Goal: Task Accomplishment & Management: Manage account settings

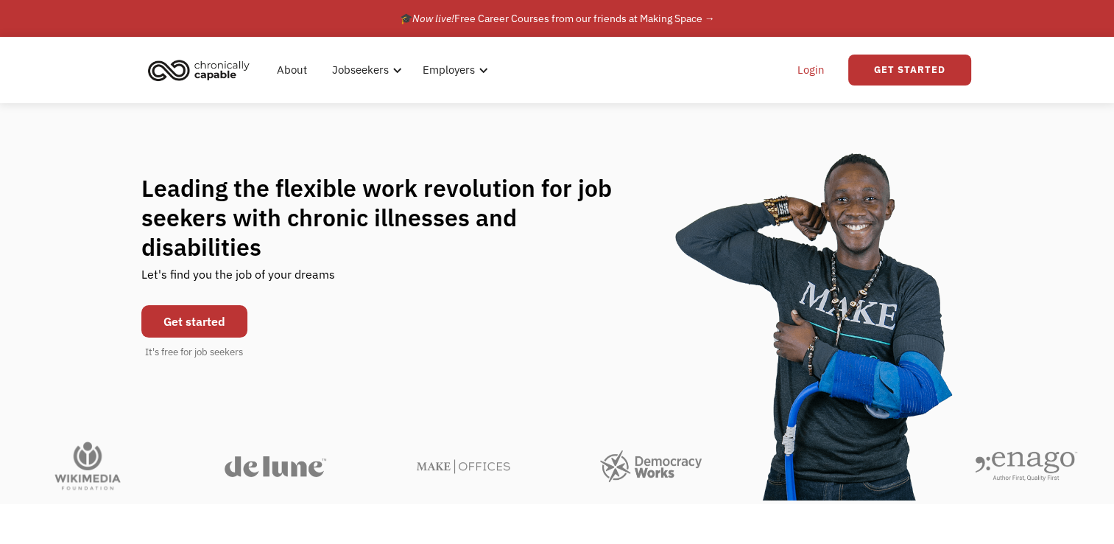
click at [812, 79] on link "Login" at bounding box center [811, 69] width 45 height 47
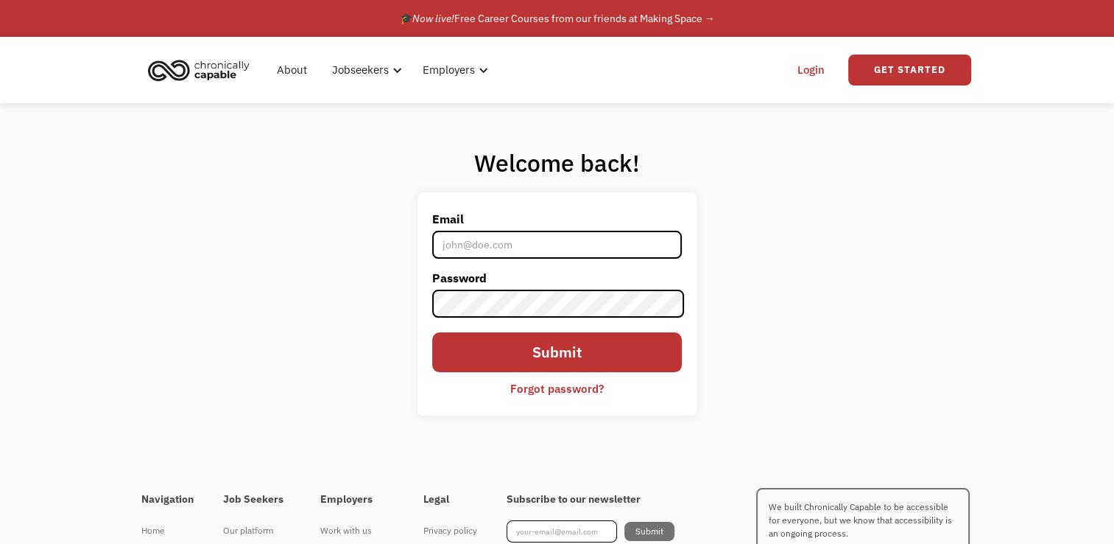
click at [555, 252] on input "Email" at bounding box center [556, 245] width 249 height 28
type input "[EMAIL_ADDRESS][DOMAIN_NAME]"
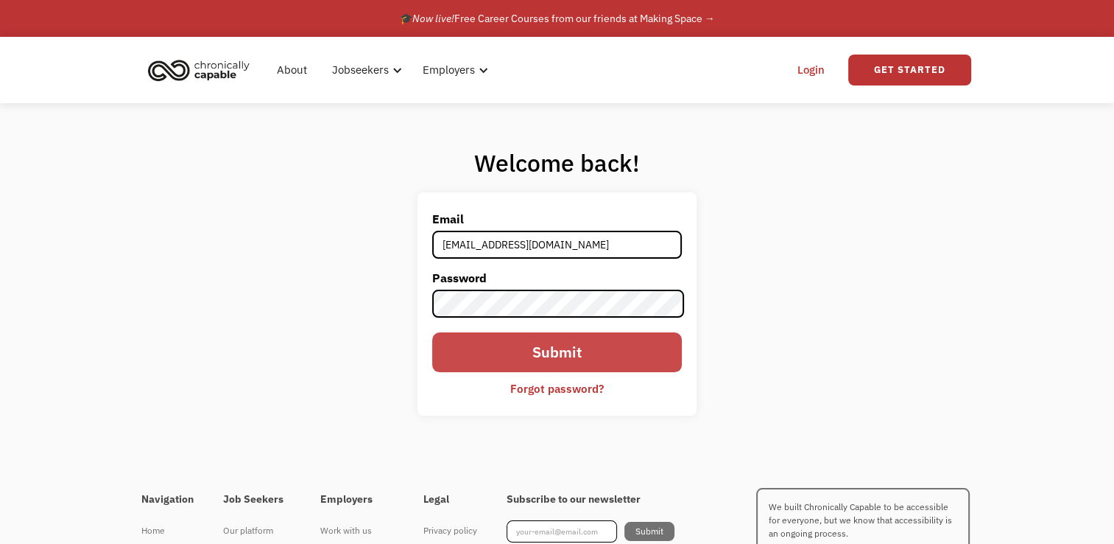
click at [635, 356] on input "Submit" at bounding box center [556, 352] width 249 height 40
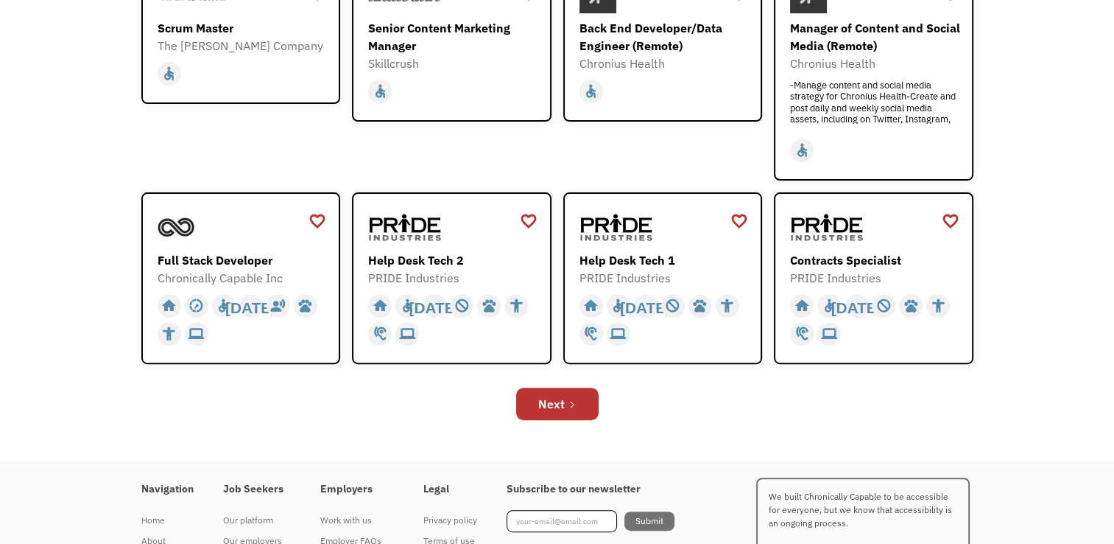
scroll to position [516, 0]
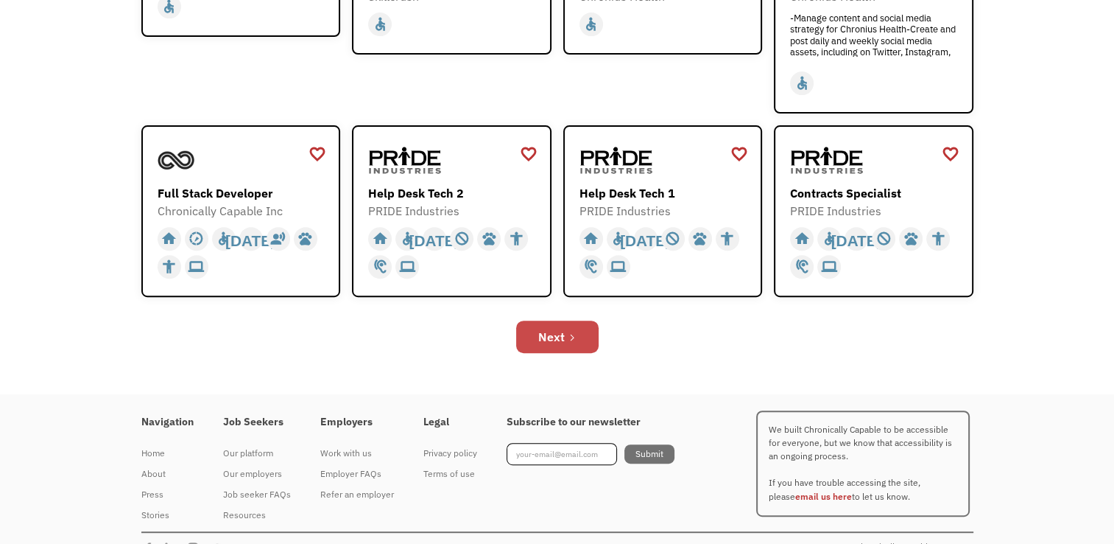
click at [546, 335] on div "Next" at bounding box center [551, 337] width 27 height 18
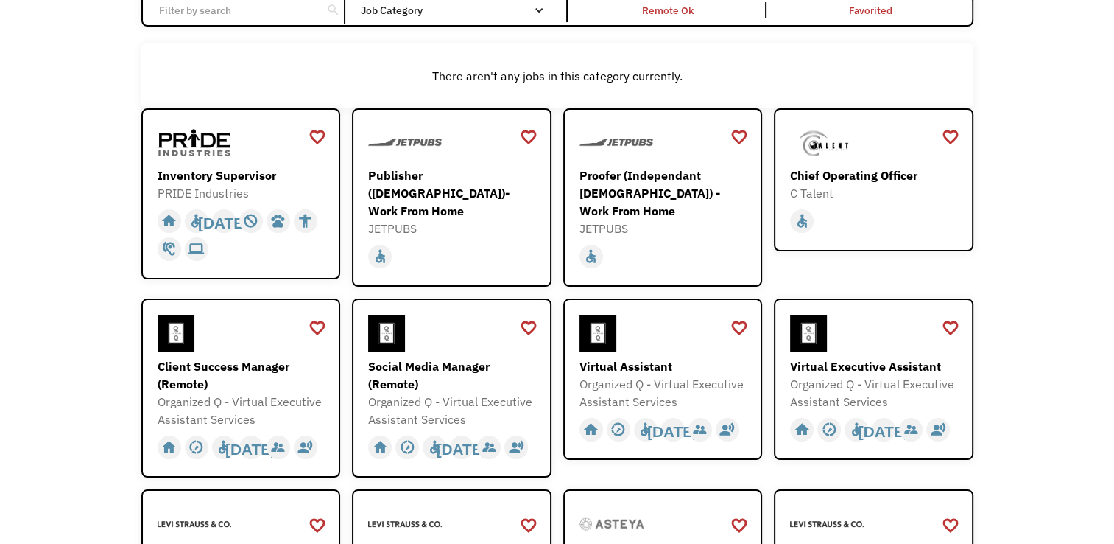
scroll to position [147, 0]
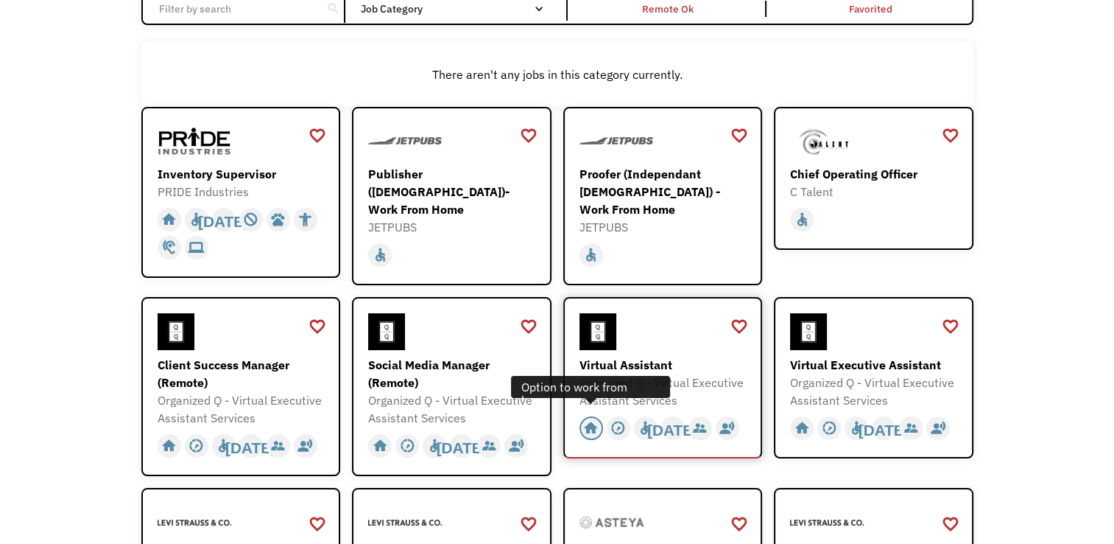
click at [597, 418] on div "home" at bounding box center [590, 428] width 15 height 22
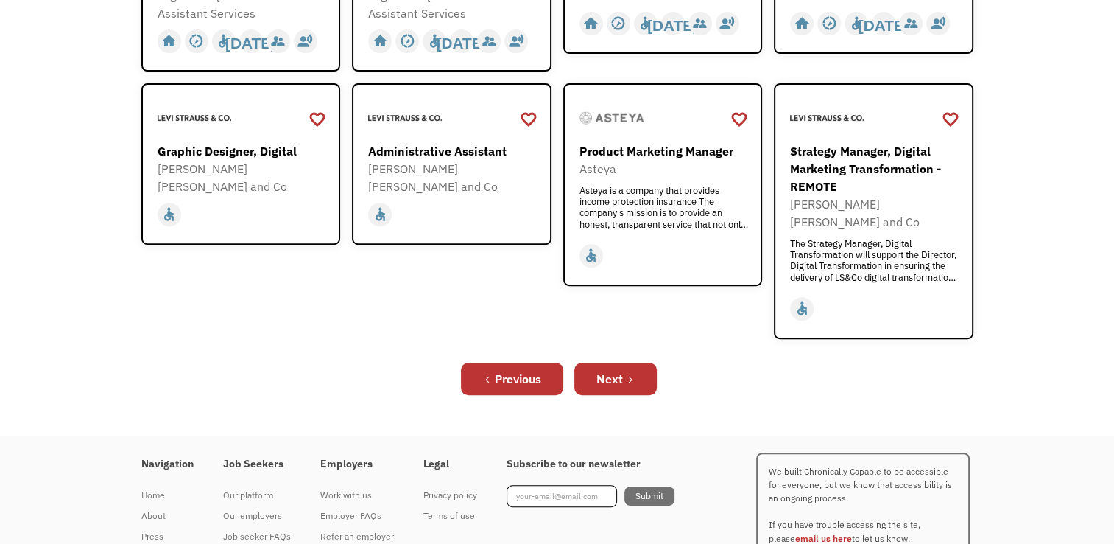
scroll to position [589, 0]
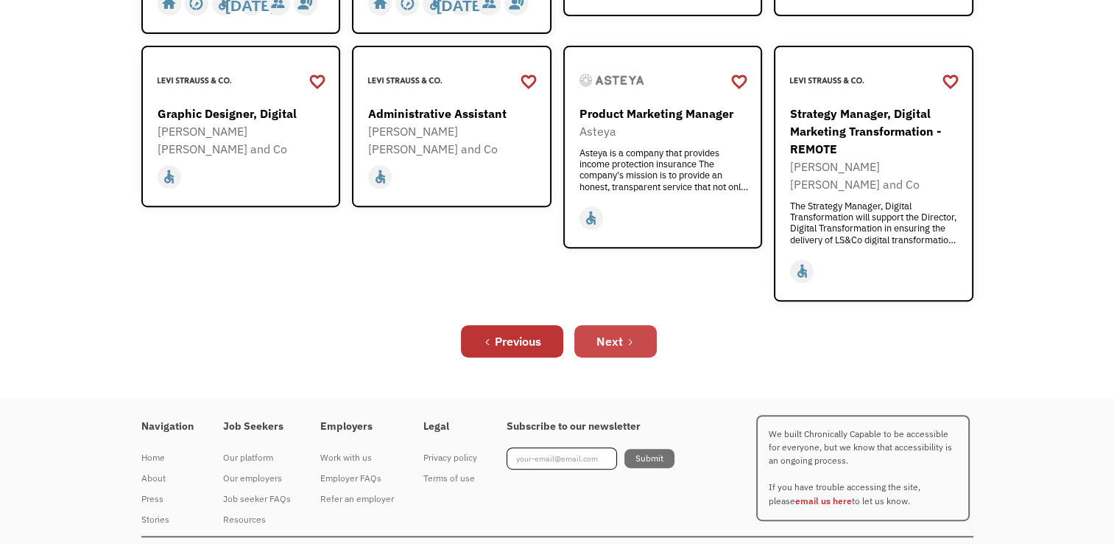
click at [619, 332] on div "Next" at bounding box center [610, 341] width 27 height 18
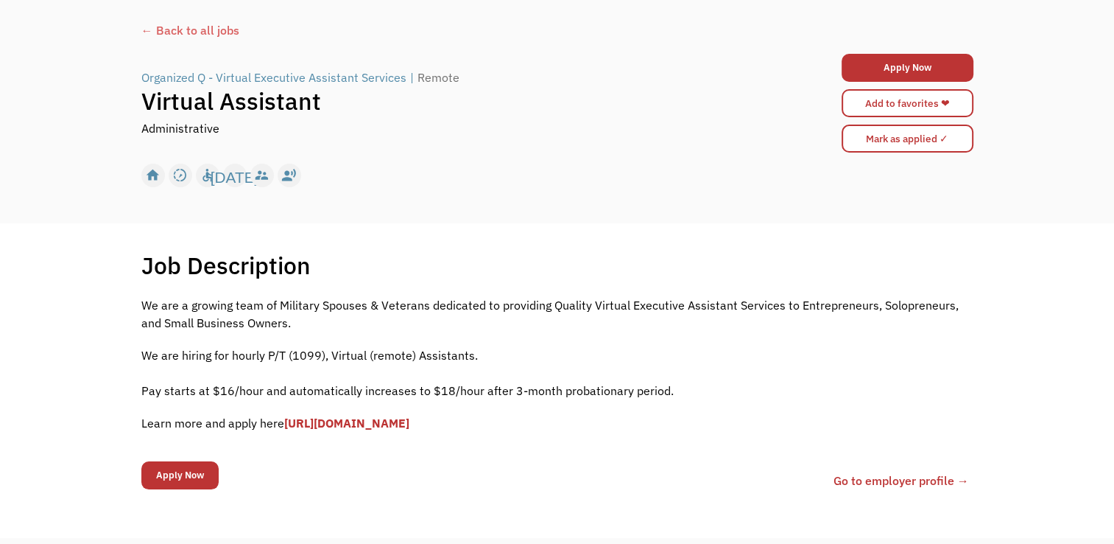
scroll to position [74, 0]
click at [410, 420] on link "[URL][DOMAIN_NAME]" at bounding box center [346, 422] width 125 height 15
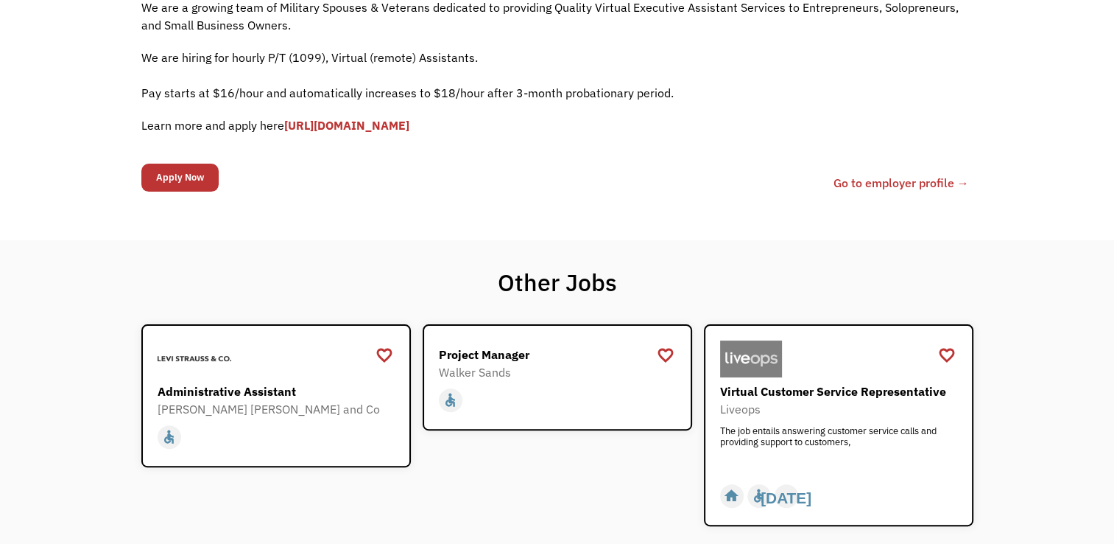
scroll to position [400, 0]
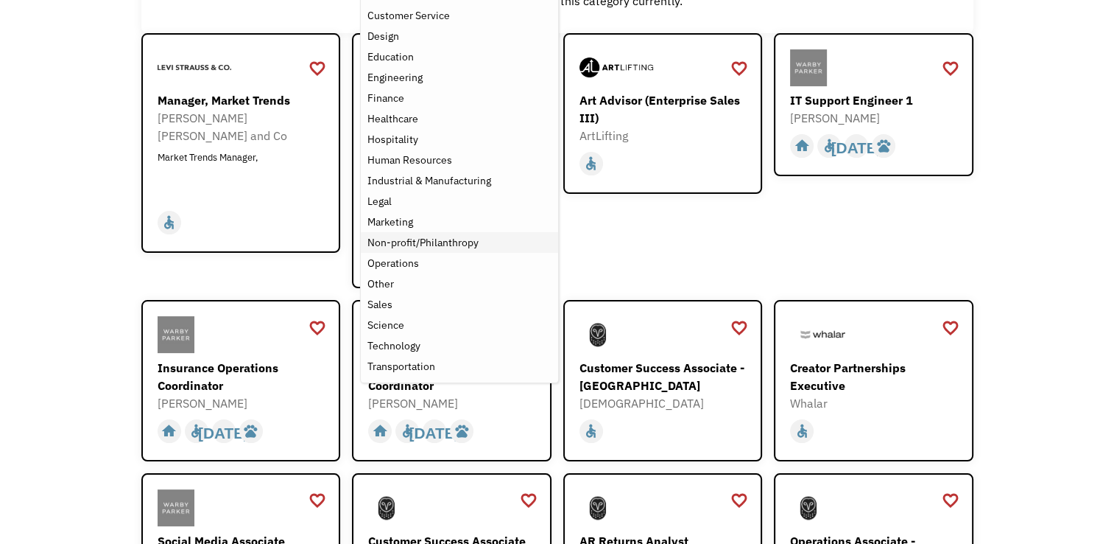
scroll to position [147, 0]
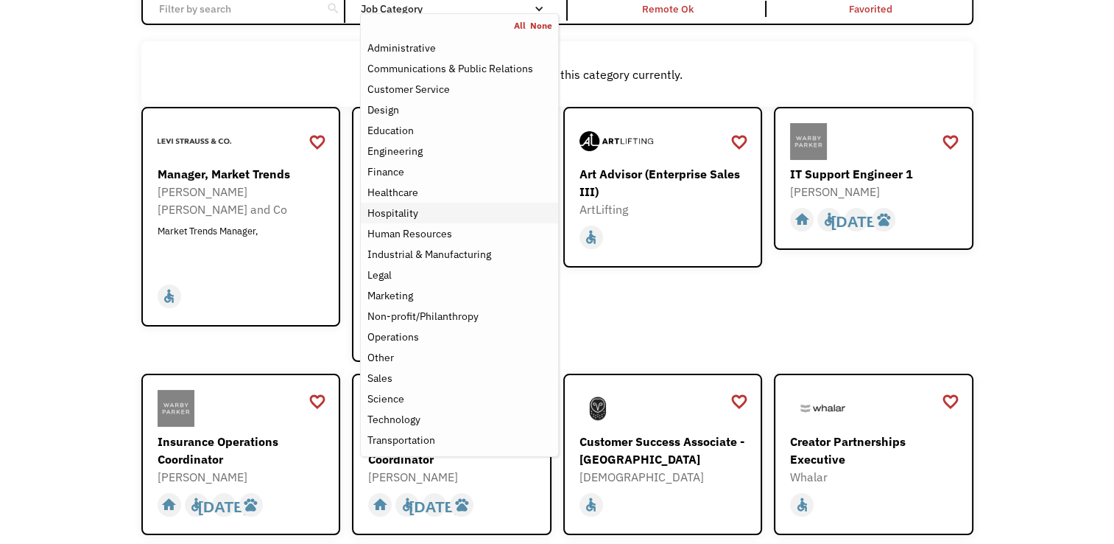
click at [413, 216] on div "Hospitality" at bounding box center [392, 213] width 51 height 18
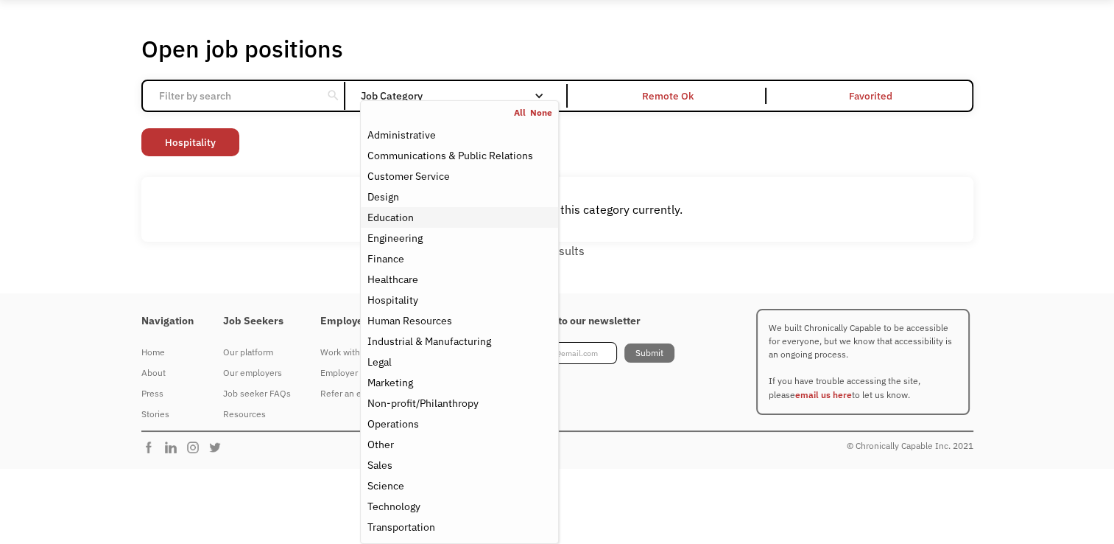
scroll to position [60, 0]
click at [998, 152] on div "Open job positions You have X liked items Search search Filter by category Admi…" at bounding box center [557, 147] width 1114 height 293
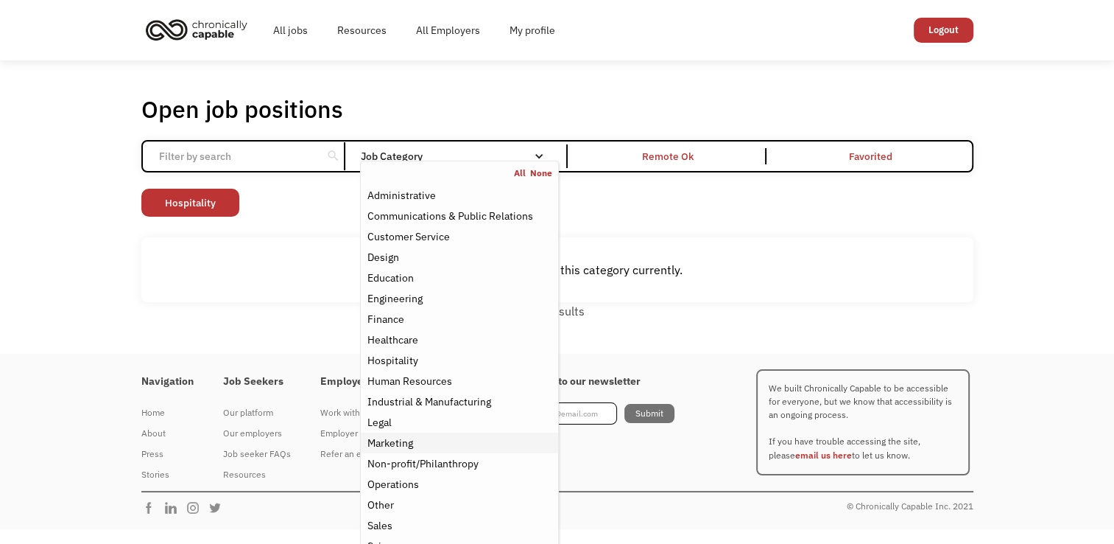
click at [449, 446] on div "Marketing" at bounding box center [459, 443] width 185 height 18
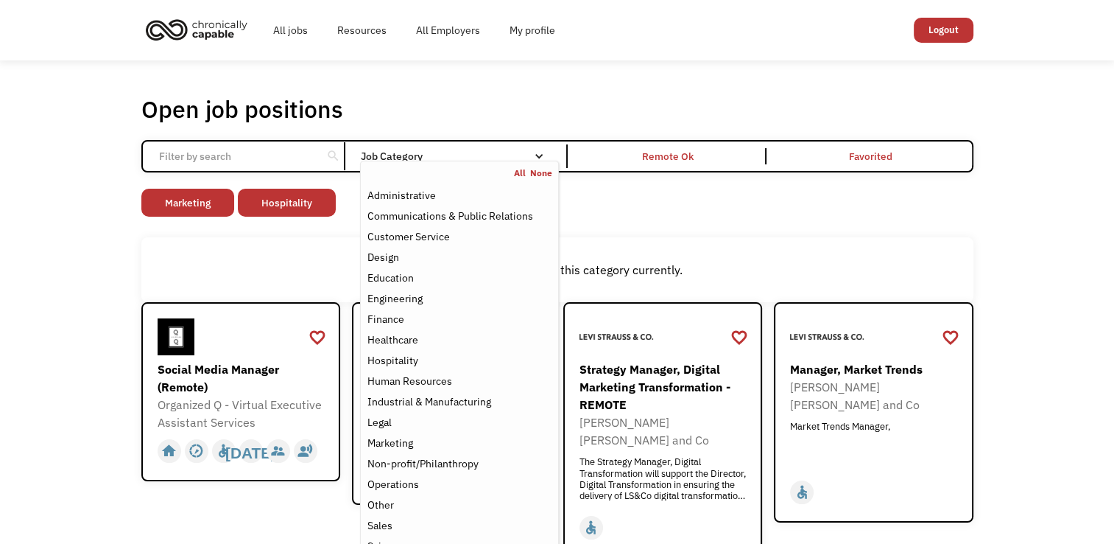
click at [804, 253] on div "There aren't any jobs in this category currently." at bounding box center [557, 269] width 832 height 65
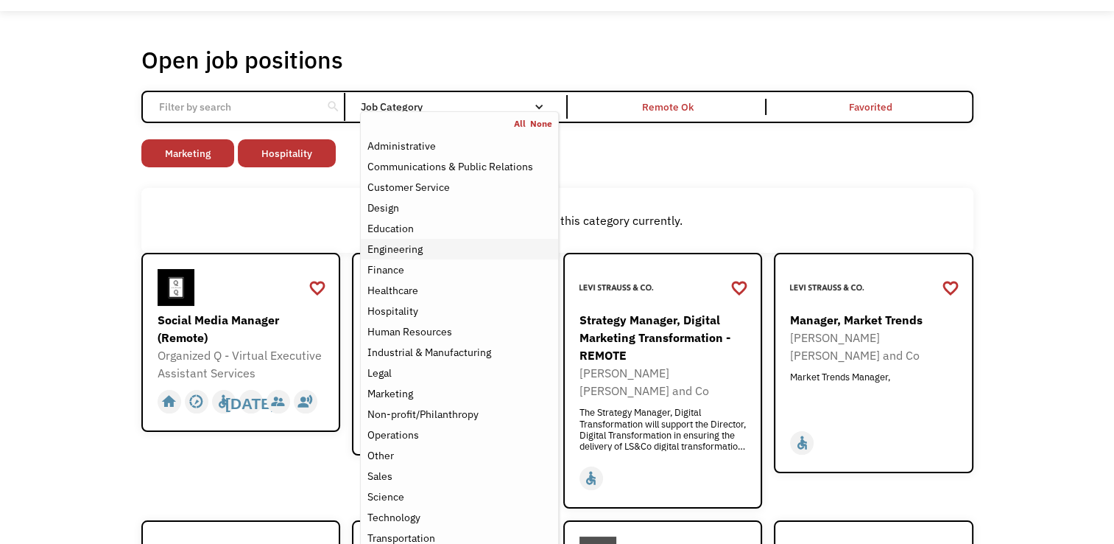
scroll to position [147, 0]
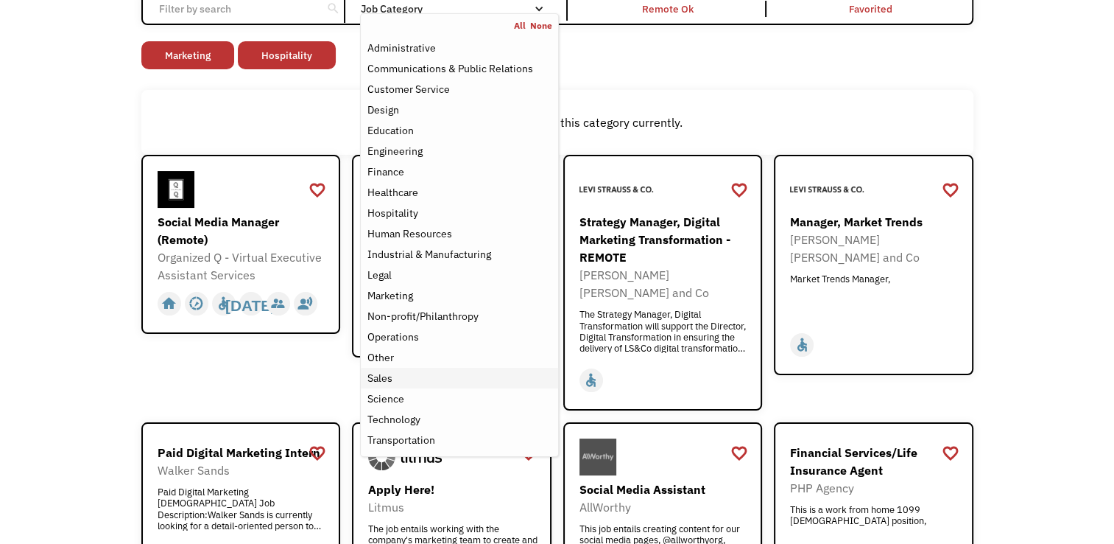
click at [383, 378] on div "Sales" at bounding box center [379, 378] width 25 height 18
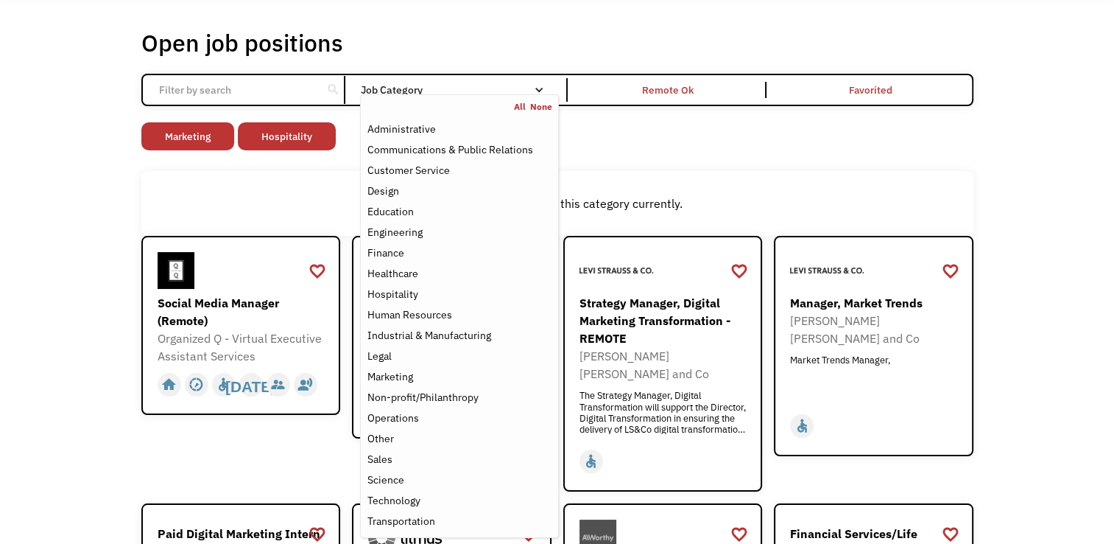
scroll to position [49, 0]
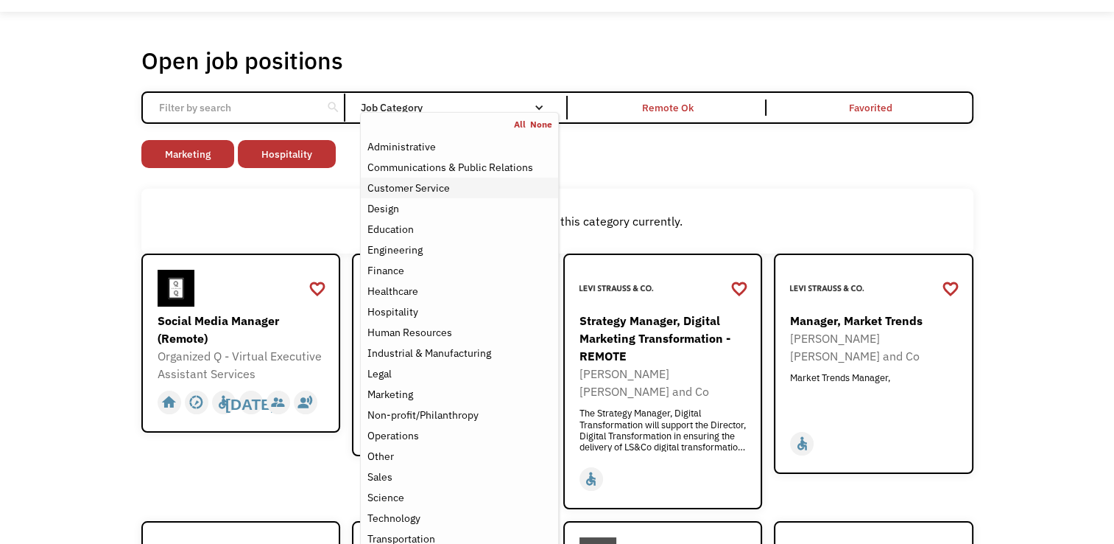
click at [443, 189] on div "Customer Service" at bounding box center [408, 188] width 82 height 18
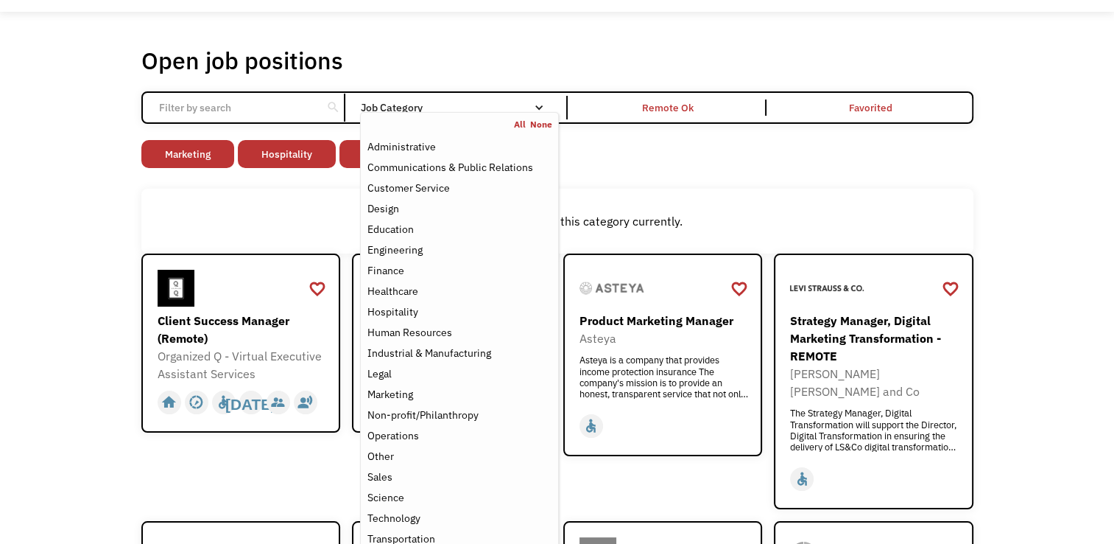
click at [848, 202] on div "There aren't any jobs in this category currently." at bounding box center [557, 221] width 832 height 65
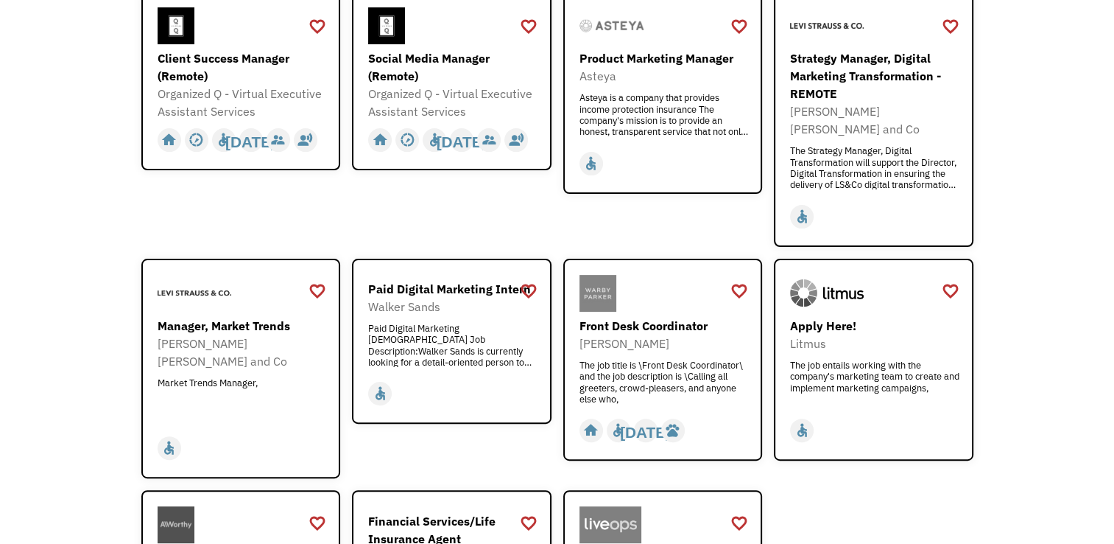
scroll to position [343, 0]
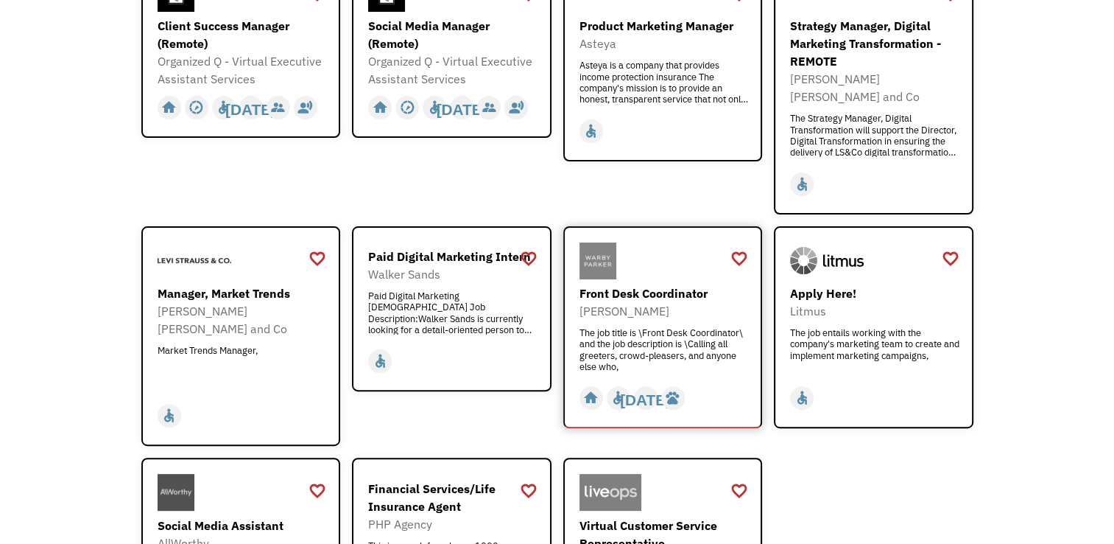
click at [644, 327] on div "The job title is \Front Desk Coordinator\ and the job description is \Calling a…" at bounding box center [665, 349] width 171 height 44
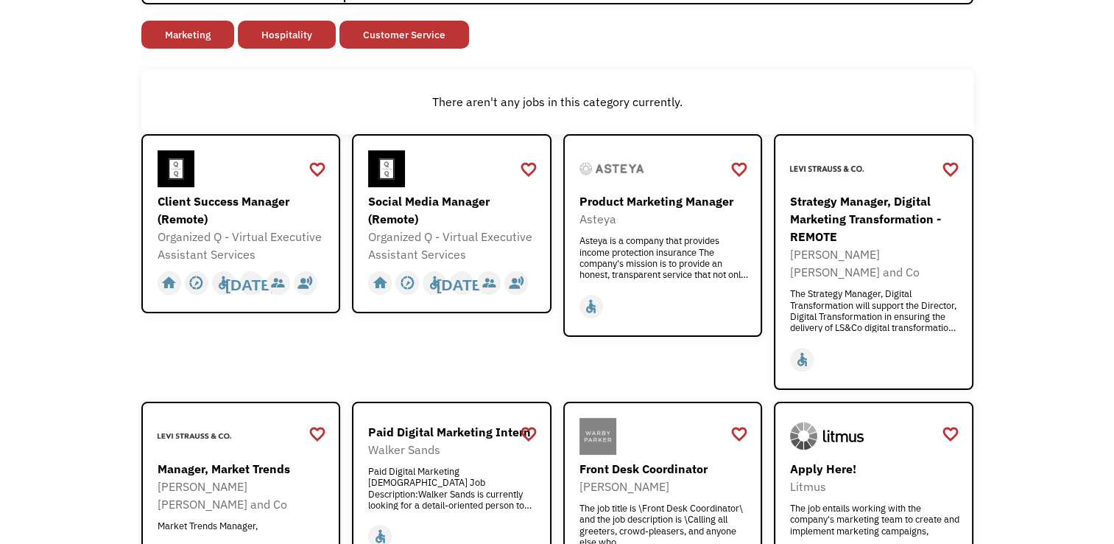
scroll to position [49, 0]
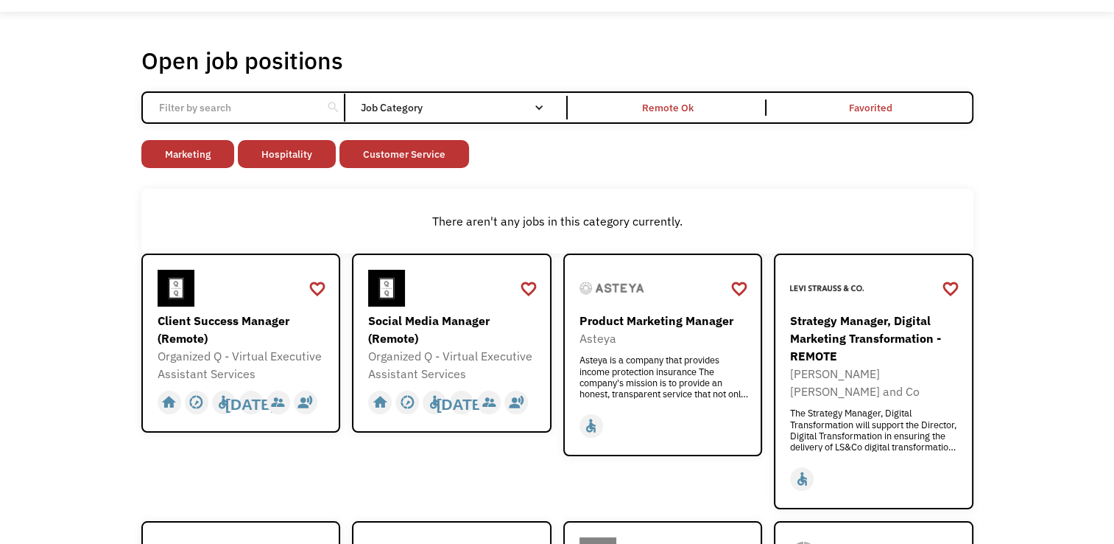
click at [275, 92] on div "search Filter by category Administration Communications & Public Relations Cust…" at bounding box center [557, 107] width 832 height 32
click at [265, 104] on input "Email Form" at bounding box center [232, 108] width 164 height 28
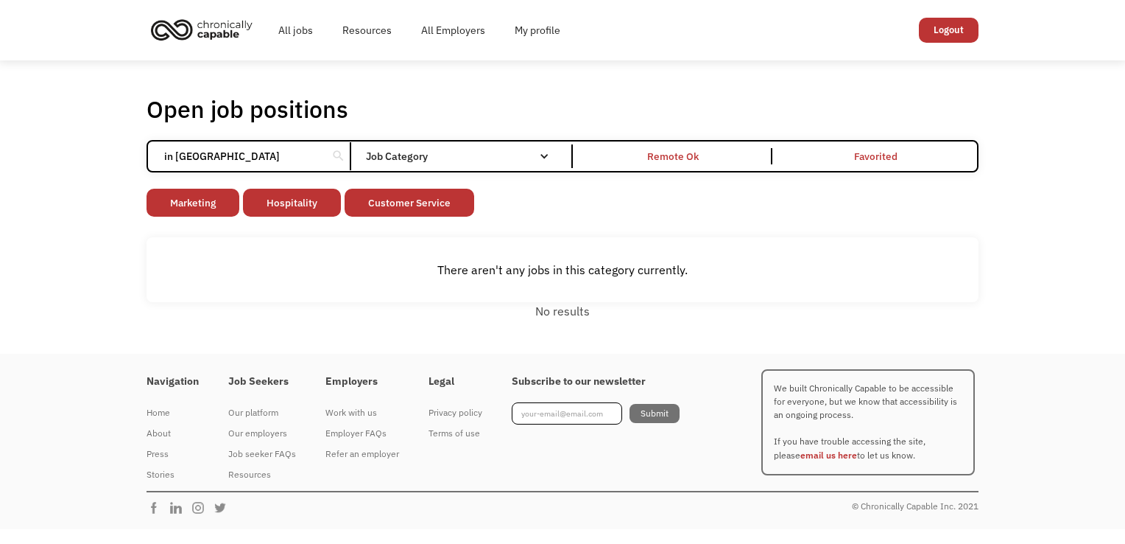
type input "in ontario"
click input "Email Form" at bounding box center [0, 0] width 0 height 0
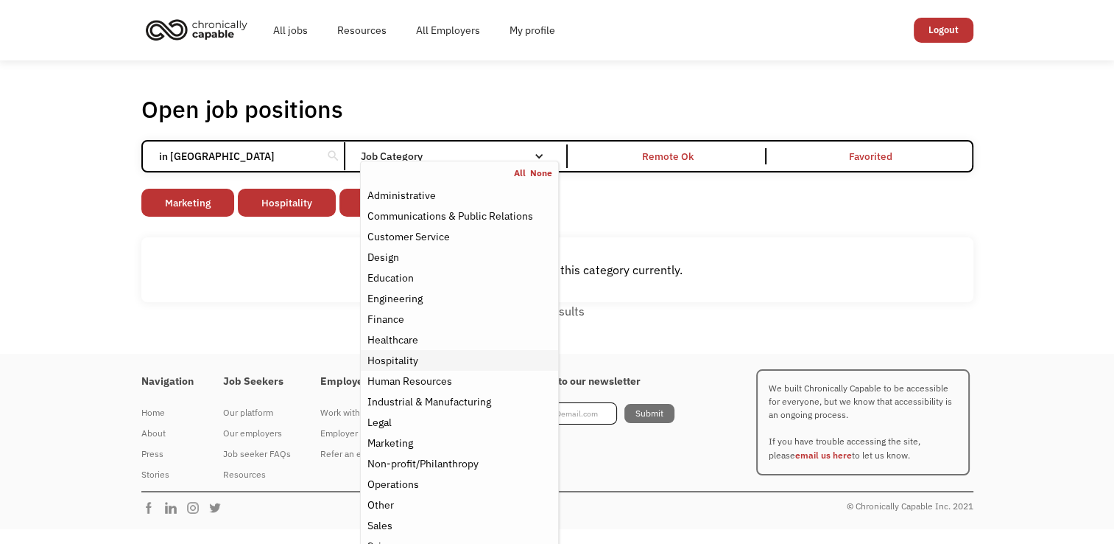
click at [429, 362] on div "Hospitality" at bounding box center [459, 360] width 185 height 18
click at [404, 364] on div "Hospitality" at bounding box center [392, 360] width 51 height 18
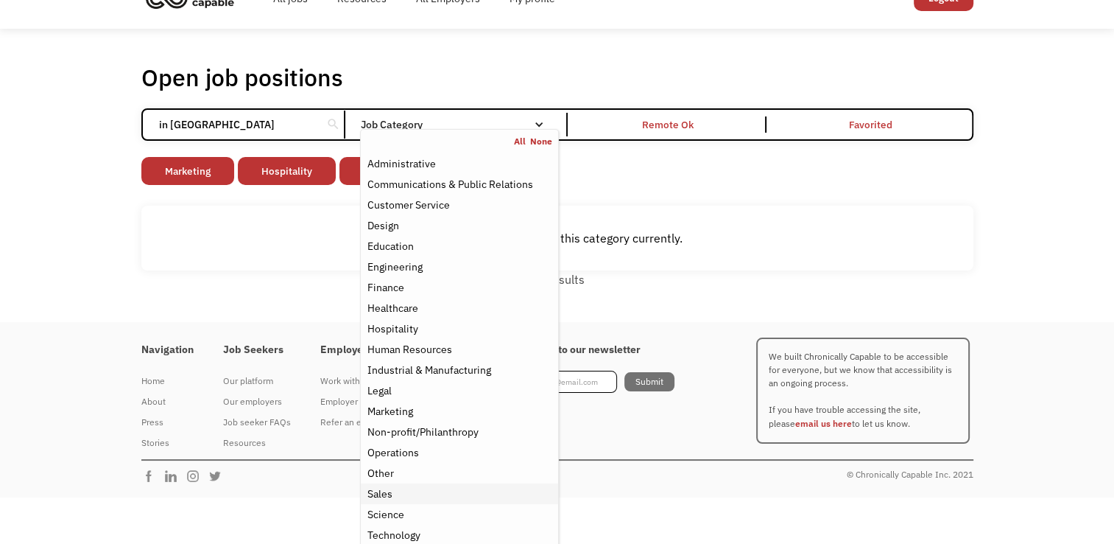
scroll to position [60, 0]
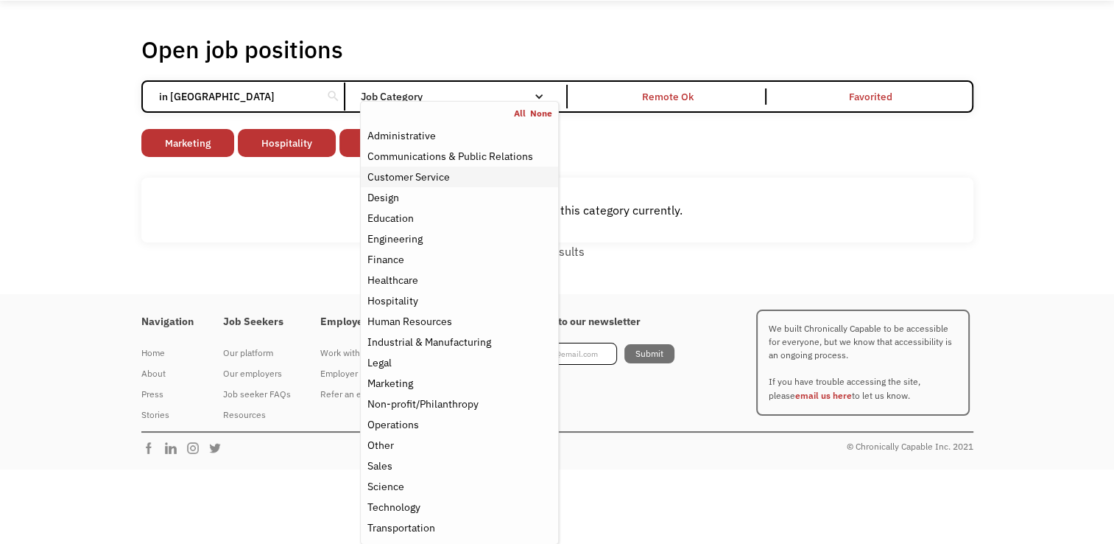
click at [433, 172] on div "Customer Service" at bounding box center [408, 177] width 82 height 18
click at [410, 178] on div "Customer Service" at bounding box center [408, 177] width 82 height 18
drag, startPoint x: 608, startPoint y: 159, endPoint x: 619, endPoint y: 152, distance: 12.9
click at [609, 158] on div "Open job positions You have X liked items Search in ontario search Filter by ca…" at bounding box center [557, 147] width 832 height 225
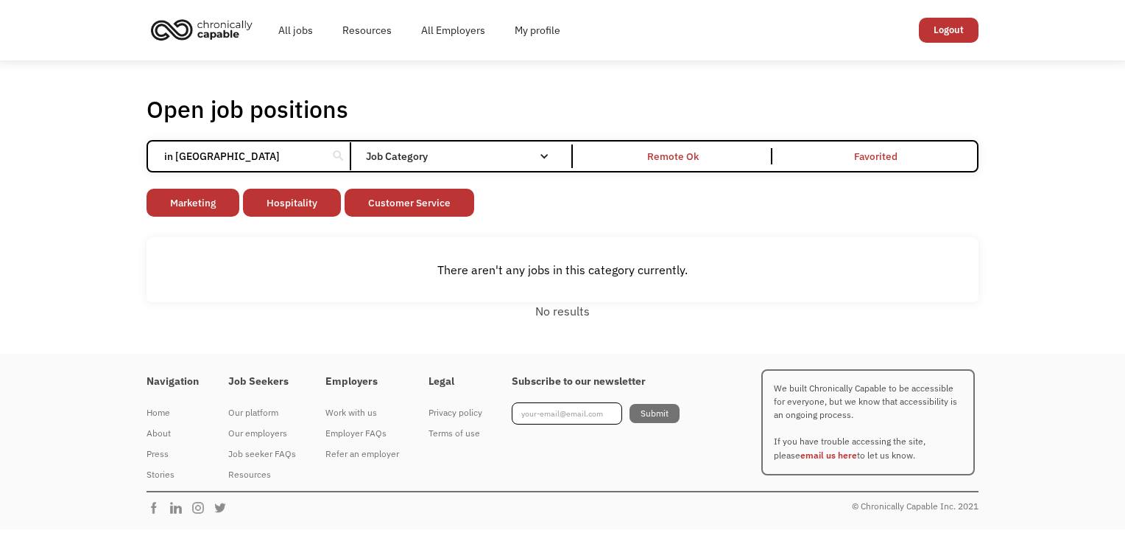
drag, startPoint x: 283, startPoint y: 156, endPoint x: 127, endPoint y: 140, distance: 156.3
click at [127, 140] on div "Open job positions You have X liked items Search in ontario search Filter by ca…" at bounding box center [562, 206] width 1125 height 293
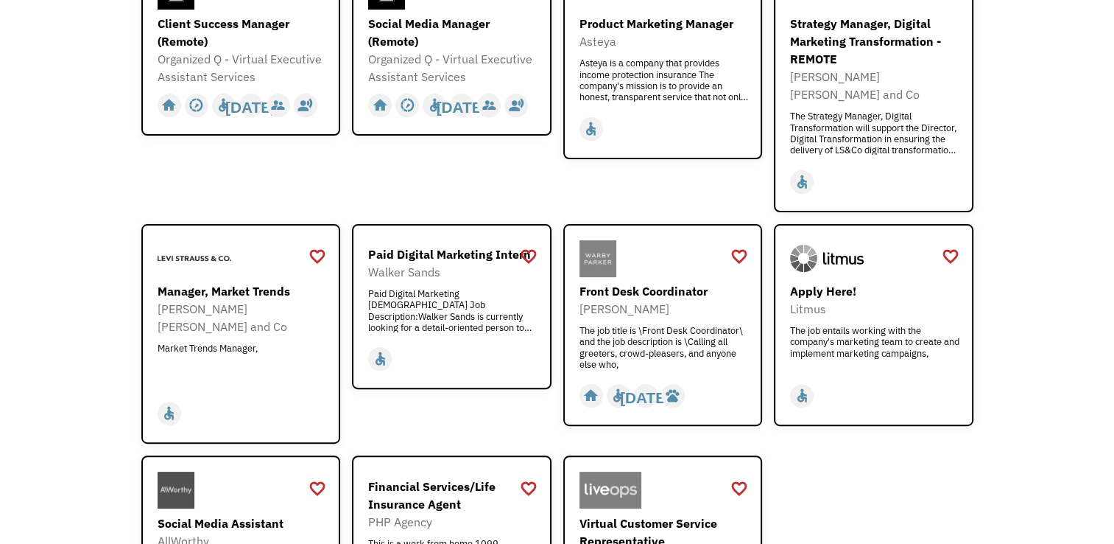
scroll to position [368, 0]
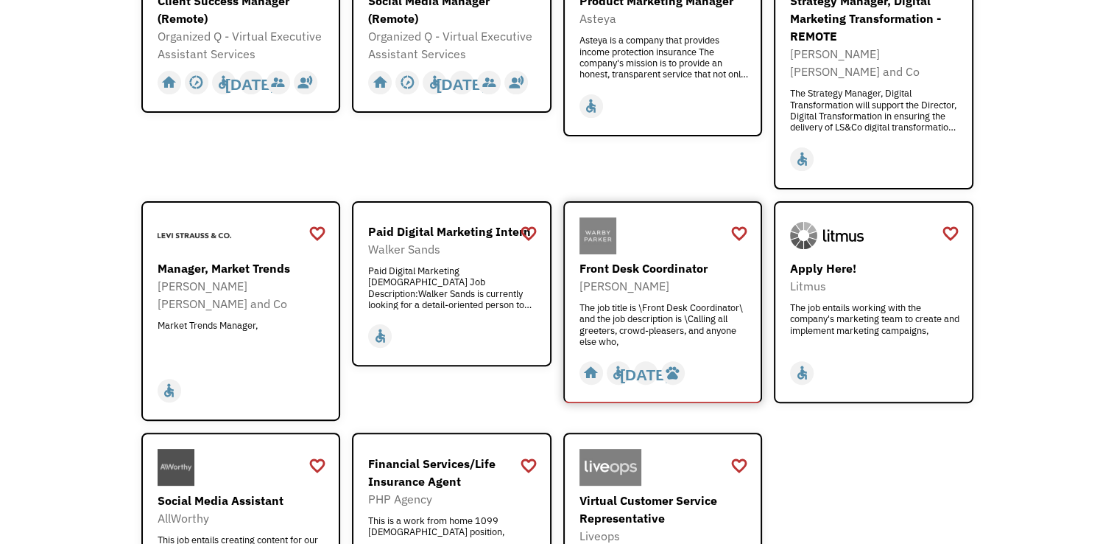
click at [669, 314] on div "The job title is \Front Desk Coordinator\ and the job description is \Calling a…" at bounding box center [665, 324] width 171 height 44
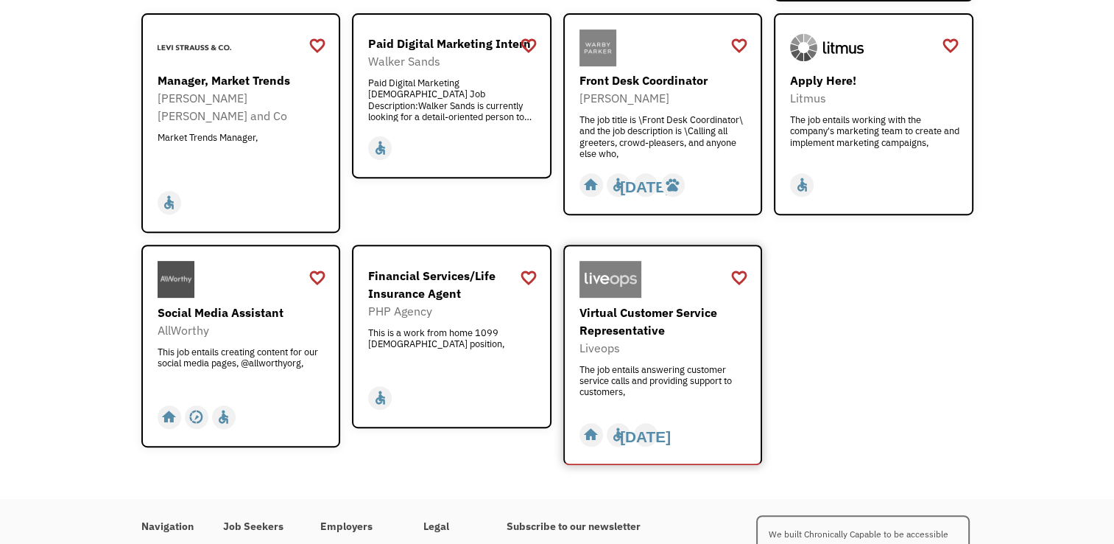
scroll to position [589, 0]
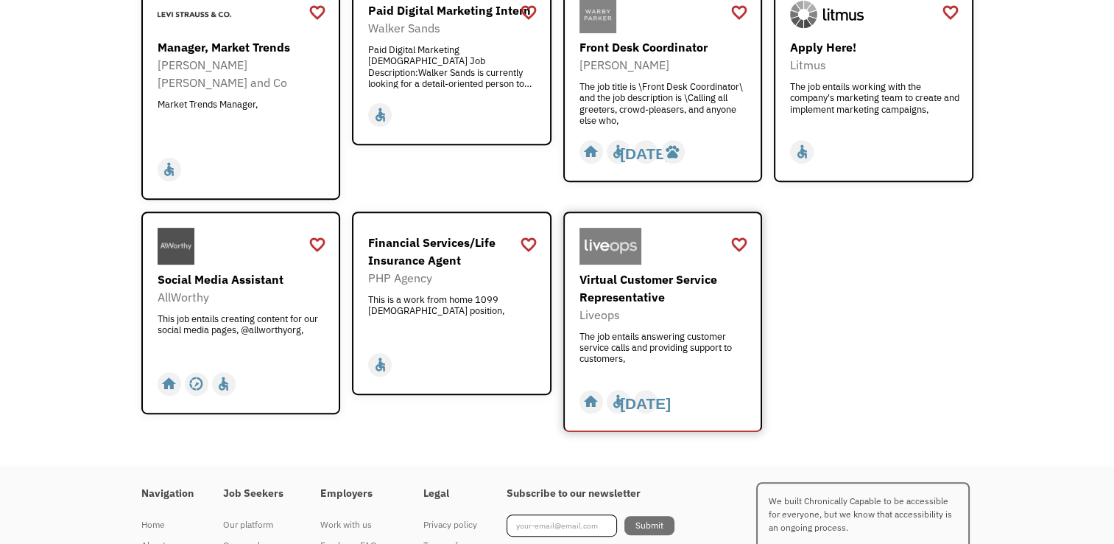
click at [644, 331] on div "The job entails answering customer service calls and providing support to custo…" at bounding box center [665, 353] width 171 height 44
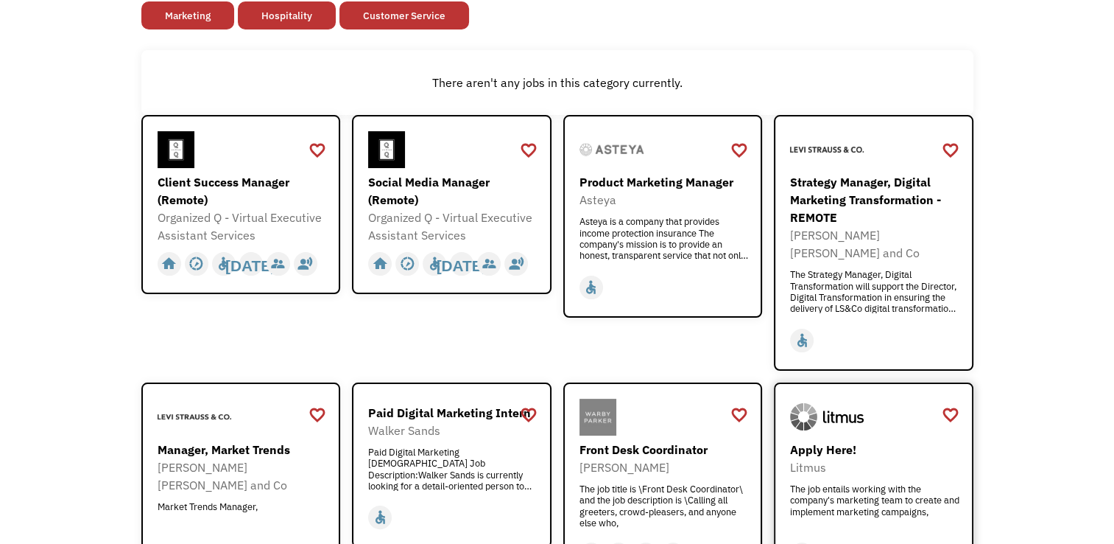
scroll to position [0, 0]
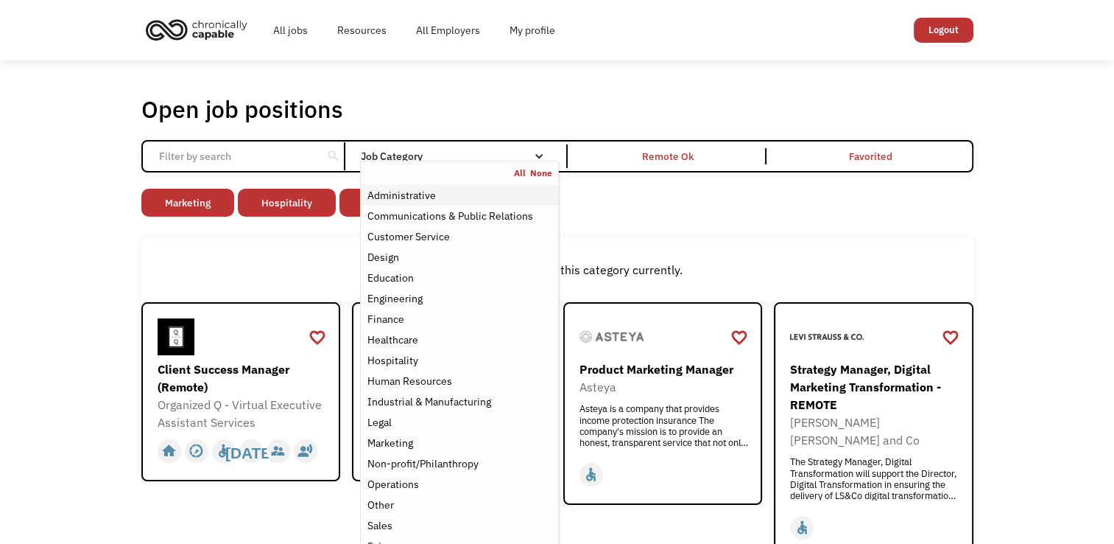
click at [393, 195] on div "Administrative" at bounding box center [401, 195] width 68 height 18
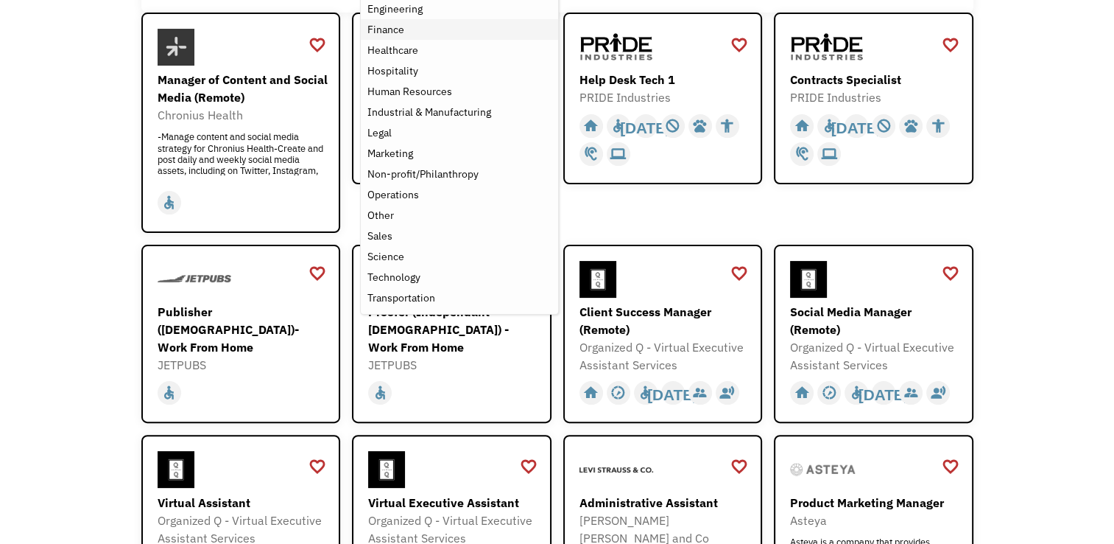
scroll to position [295, 0]
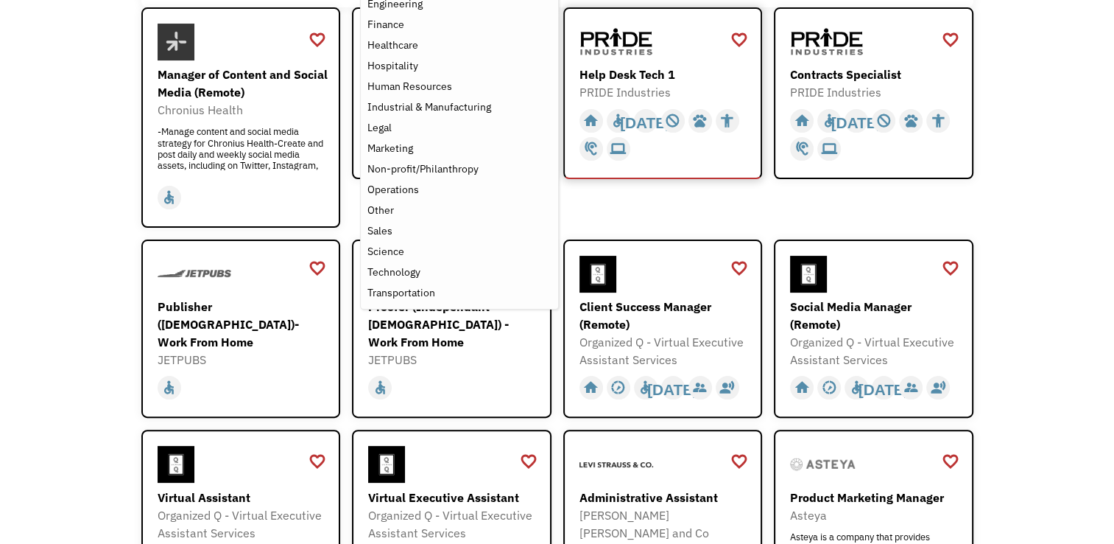
click at [642, 88] on div "PRIDE Industries" at bounding box center [665, 92] width 171 height 18
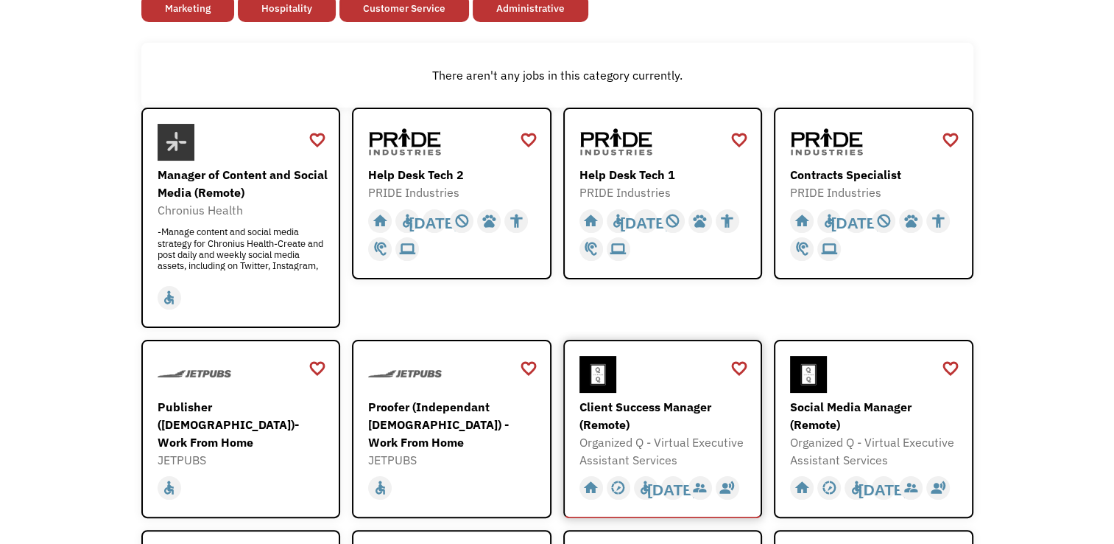
scroll to position [0, 0]
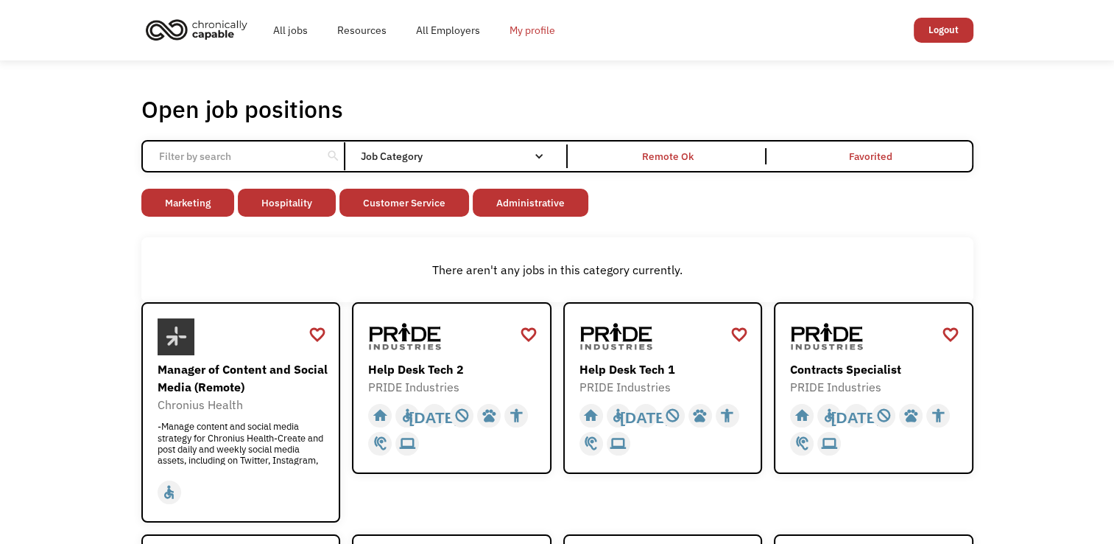
click at [544, 25] on link "My profile" at bounding box center [532, 30] width 75 height 47
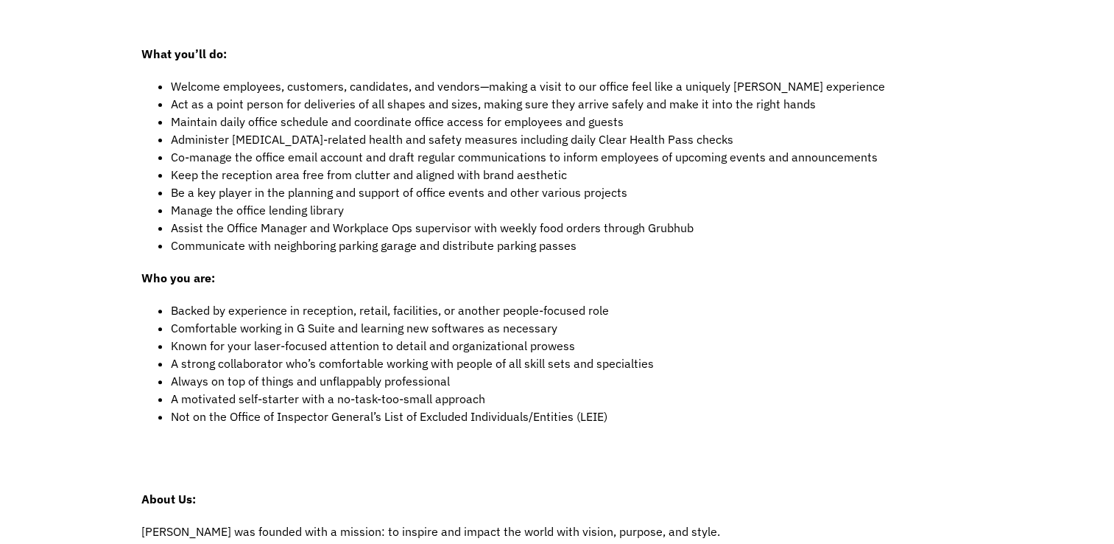
scroll to position [147, 0]
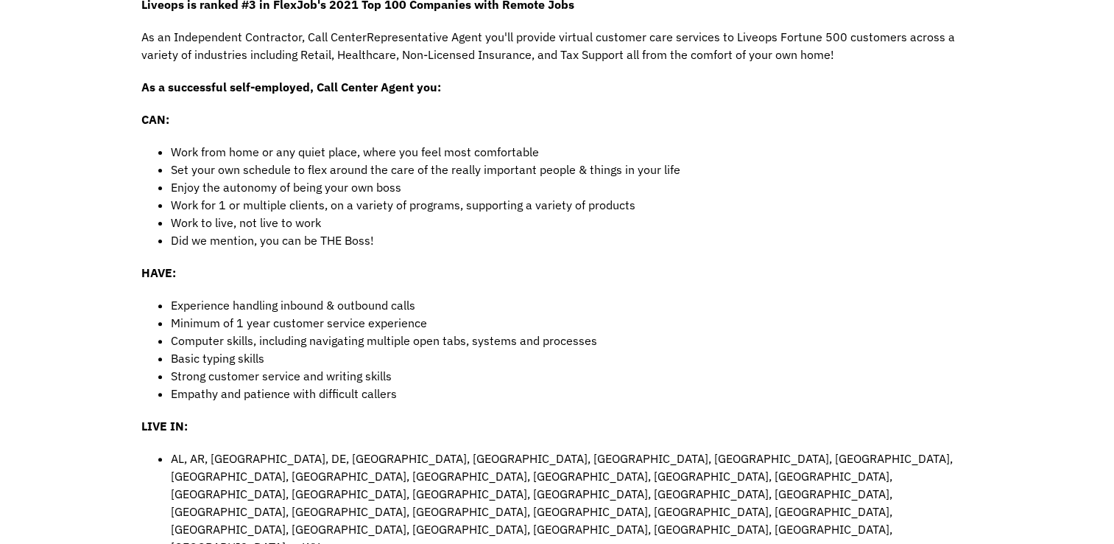
scroll to position [442, 0]
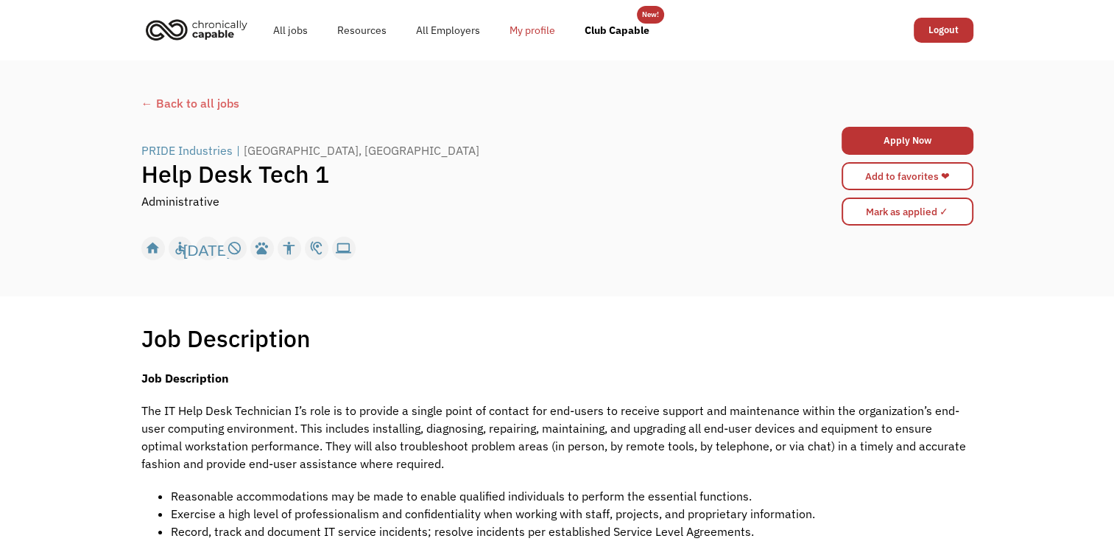
click at [513, 29] on link "My profile" at bounding box center [532, 30] width 75 height 47
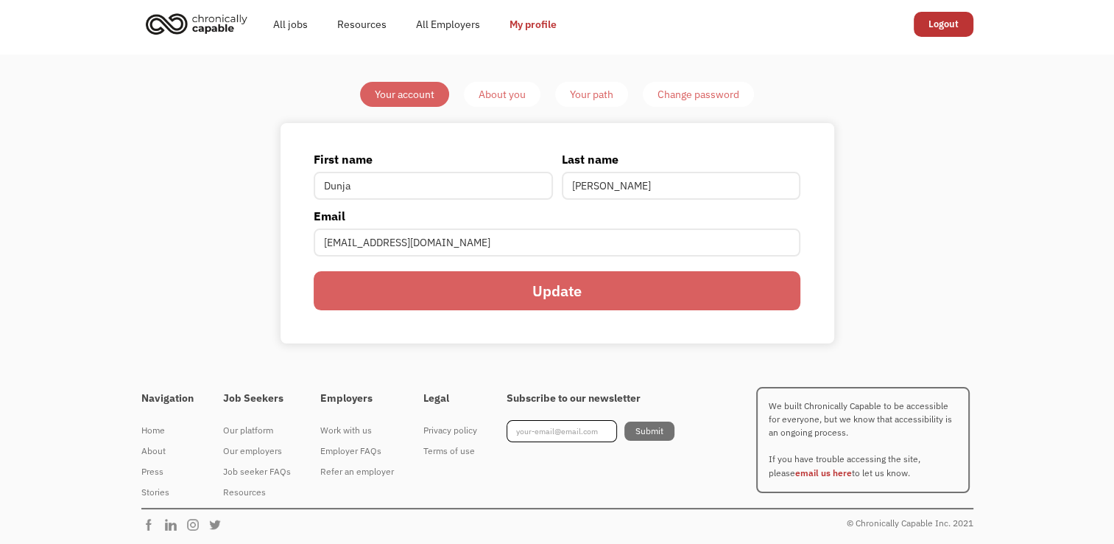
scroll to position [7, 0]
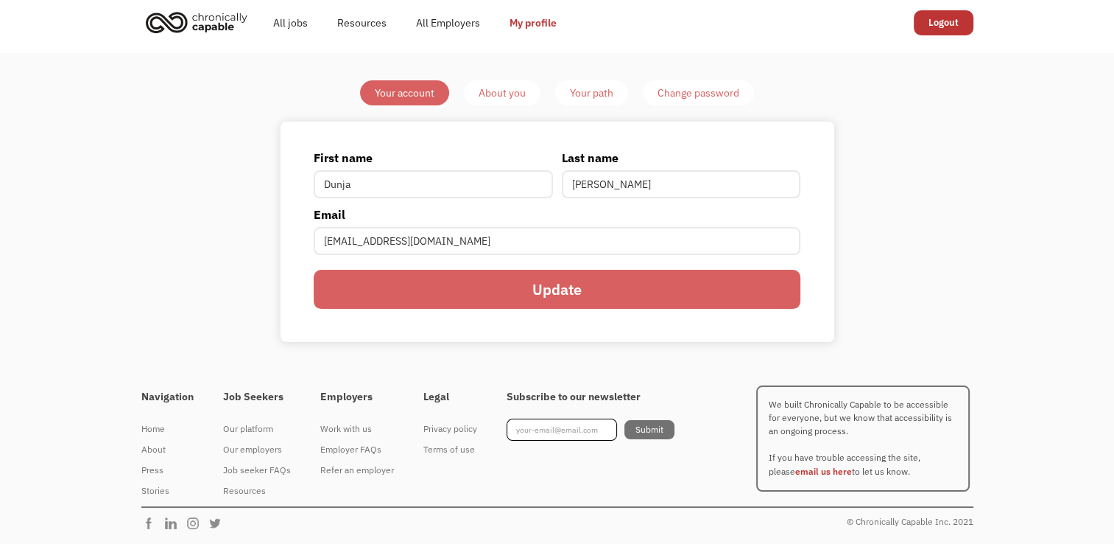
click at [601, 92] on div "Your path" at bounding box center [591, 93] width 43 height 18
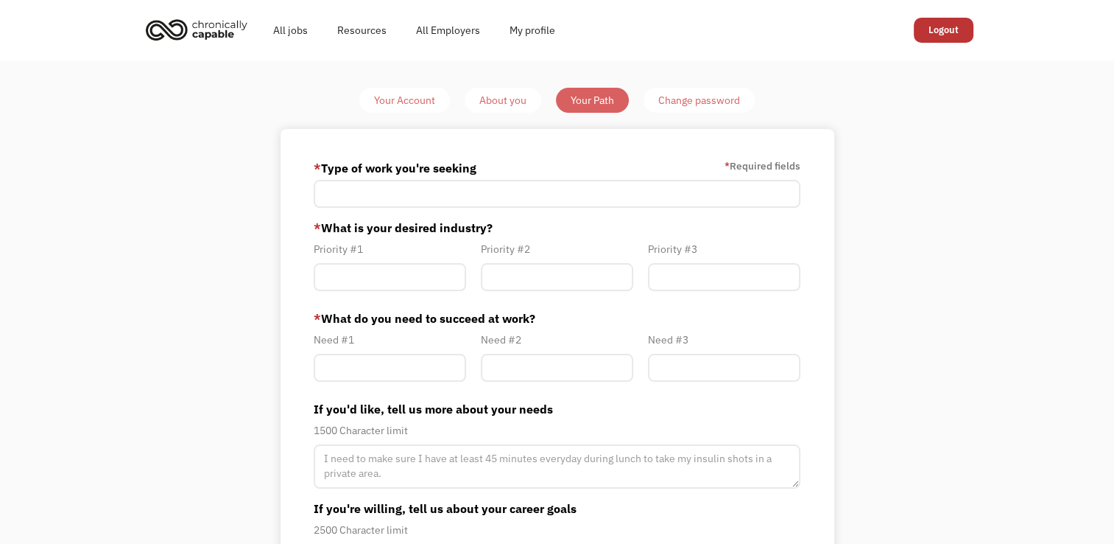
click at [499, 99] on div "About you" at bounding box center [502, 100] width 47 height 18
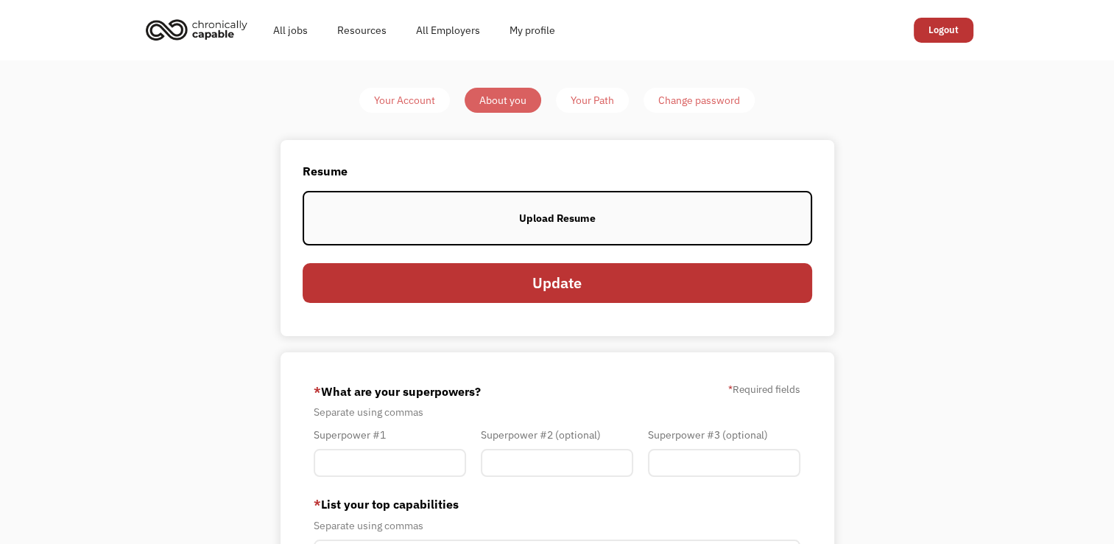
click at [543, 221] on div "Upload Resume" at bounding box center [557, 218] width 77 height 18
click at [412, 100] on div "Your Account" at bounding box center [404, 100] width 61 height 18
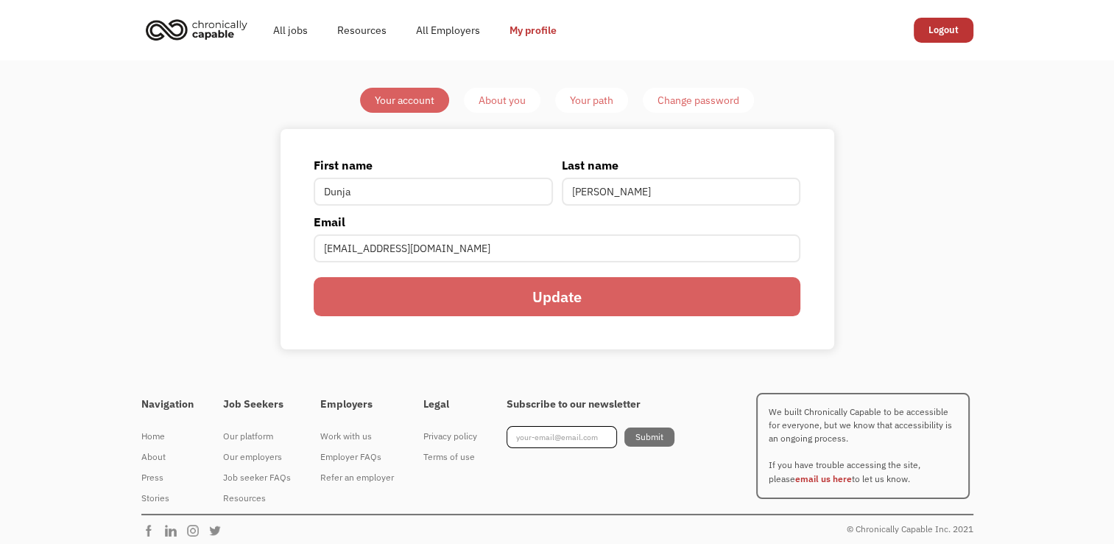
click at [524, 105] on div "About you" at bounding box center [502, 100] width 47 height 18
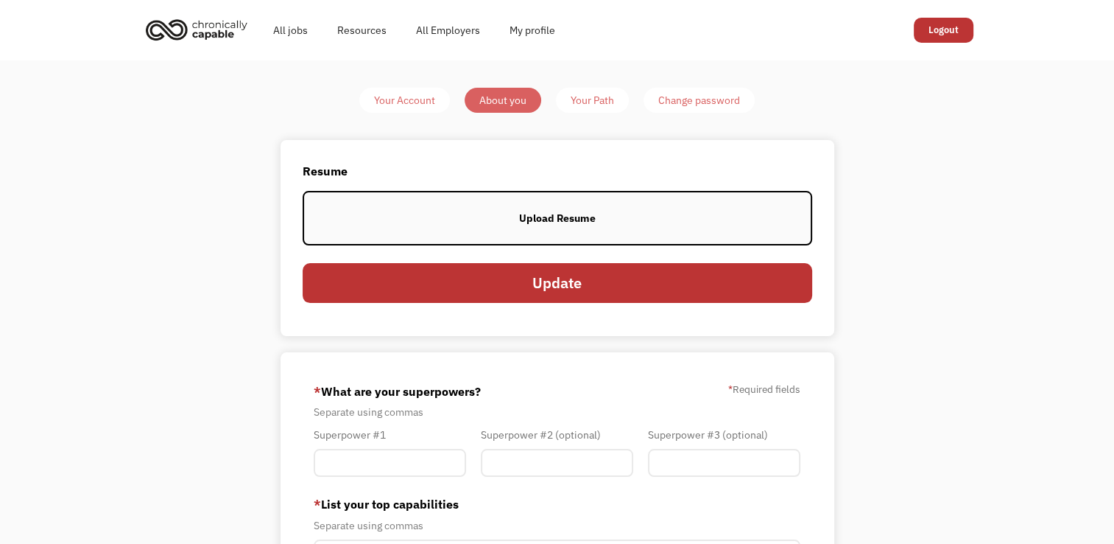
click at [536, 230] on label "Upload Resume" at bounding box center [558, 218] width 510 height 55
click at [566, 226] on div "Upload Resume" at bounding box center [557, 218] width 77 height 18
click at [588, 220] on div "Upload Resume" at bounding box center [557, 218] width 77 height 18
click at [627, 220] on label "Upload Resume" at bounding box center [558, 218] width 510 height 55
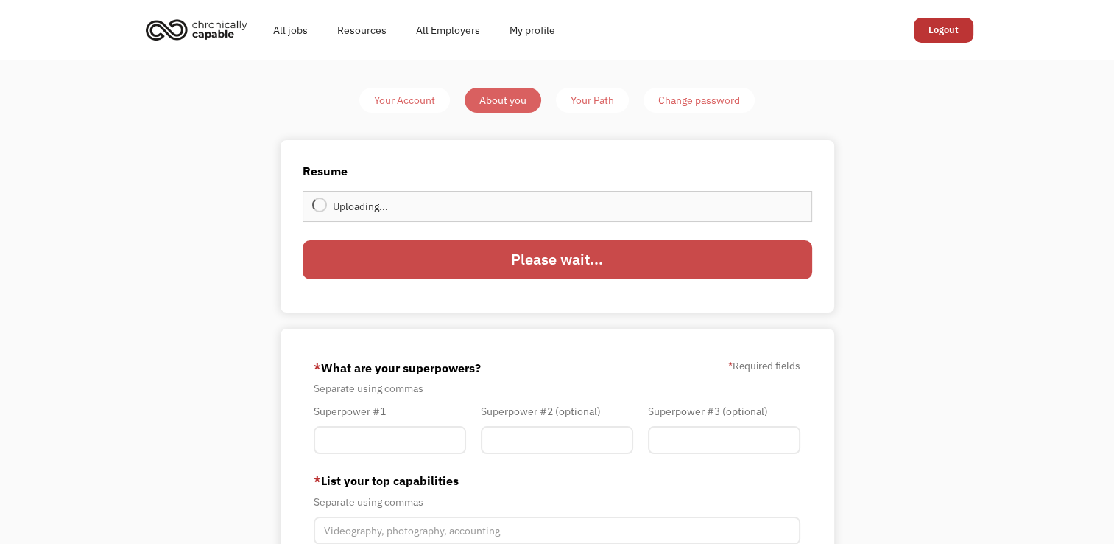
type input "Update"
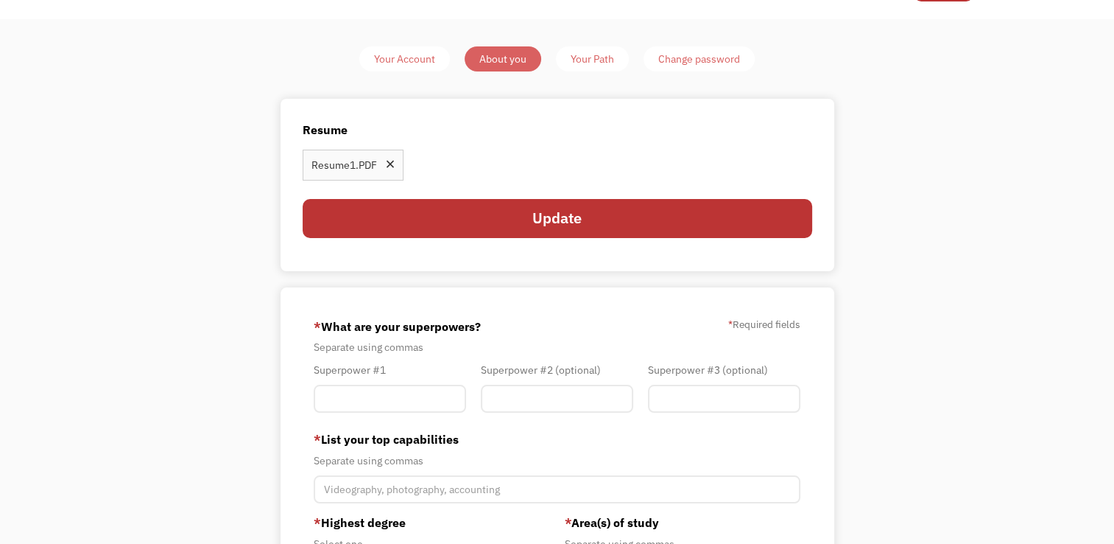
scroll to position [147, 0]
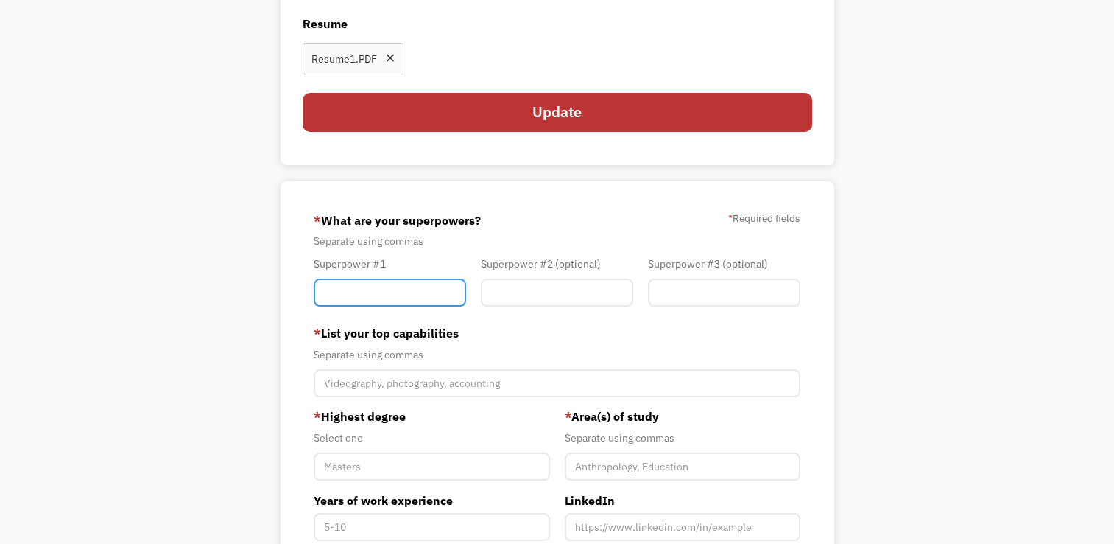
click at [389, 289] on input "Member-You-Update" at bounding box center [390, 292] width 152 height 28
type input "customer service"
click at [533, 290] on input "Member-You-Update" at bounding box center [557, 292] width 152 height 28
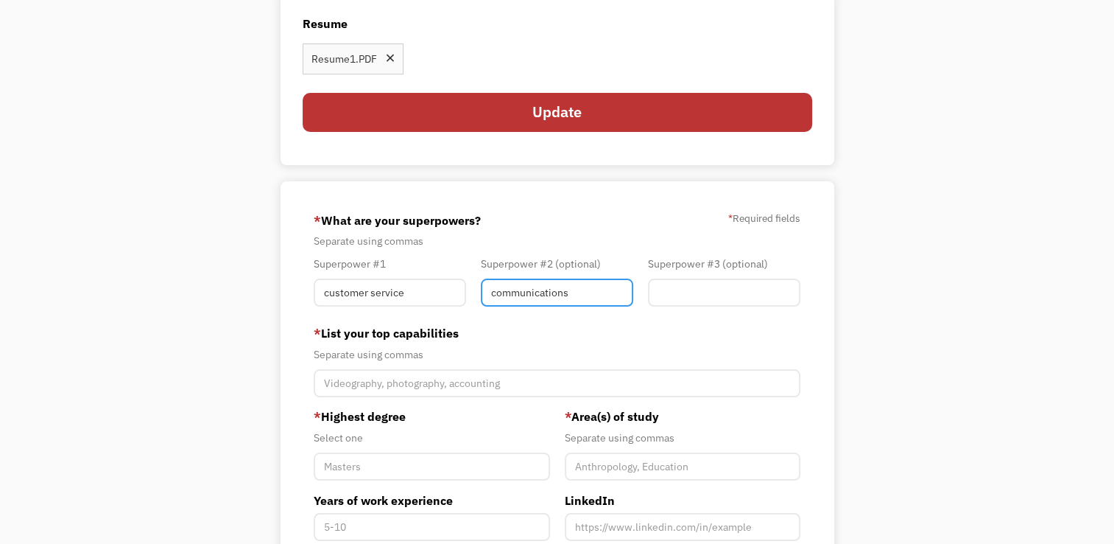
type input "communications"
click at [725, 292] on input "Member-You-Update" at bounding box center [724, 292] width 152 height 28
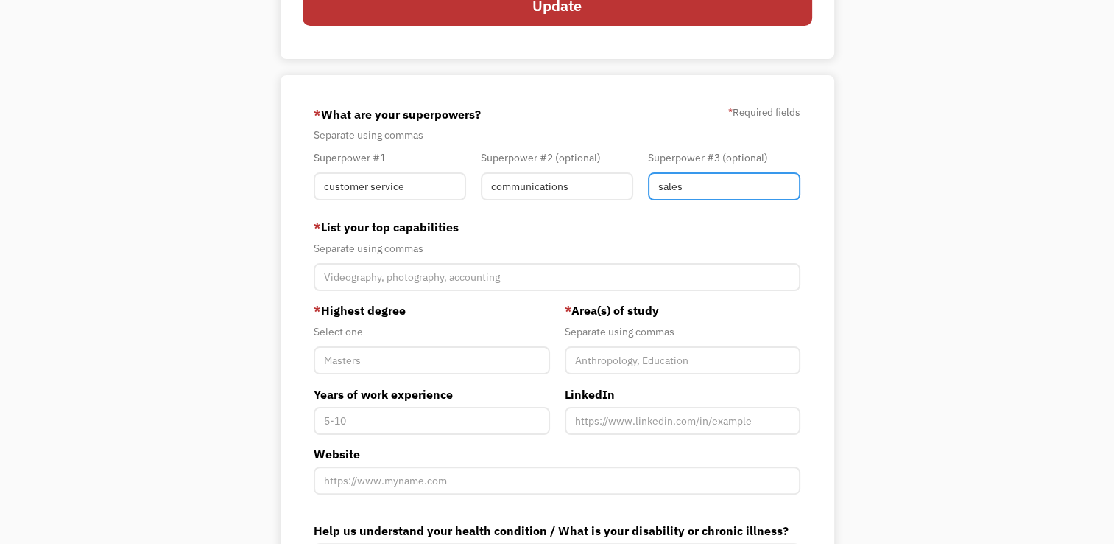
scroll to position [295, 0]
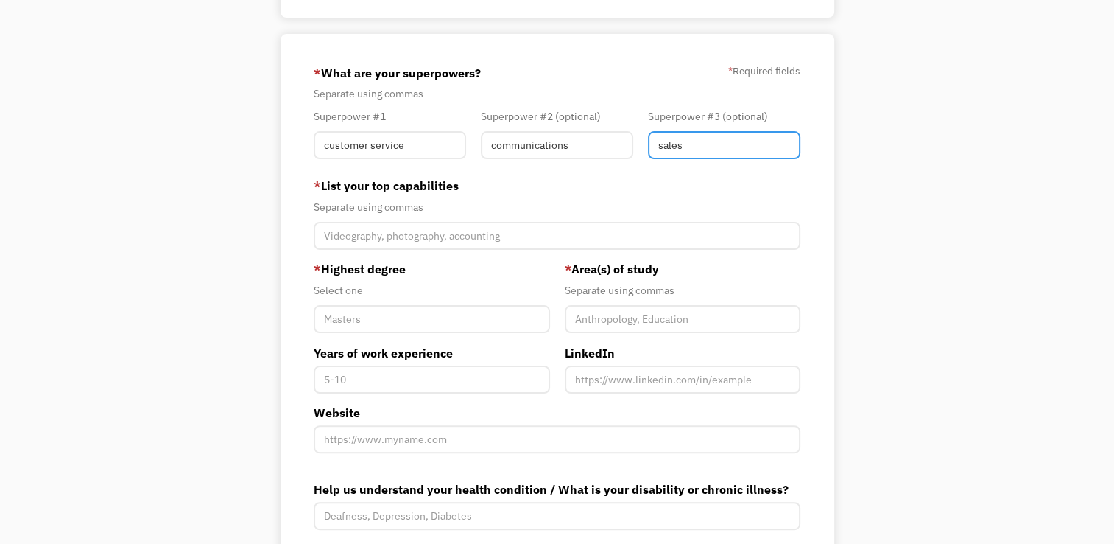
type input "sales"
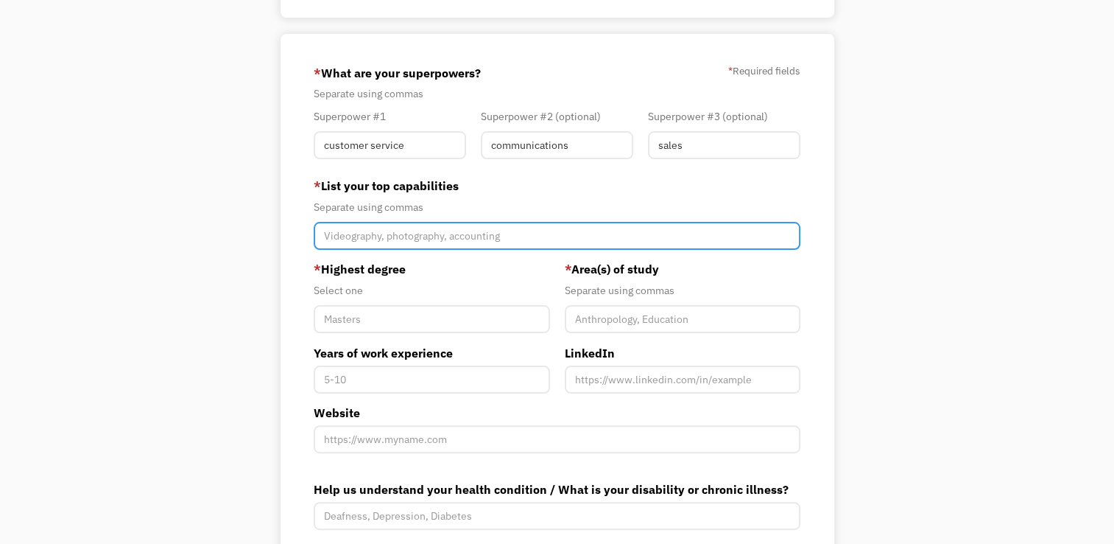
click at [334, 243] on input "Member-You-Update" at bounding box center [557, 236] width 487 height 28
click at [457, 233] on input "hairstyling. instructor," at bounding box center [557, 236] width 487 height 28
click at [683, 241] on input "hairstyling. instructor, sales, customer service. hard working, team player." at bounding box center [557, 236] width 487 height 28
click at [539, 240] on input "hairstyling. instructor, sales, customer service. hard working, team player," at bounding box center [557, 236] width 487 height 28
type input "hairstyling. instructor, sales, customer service, hard working, team player,"
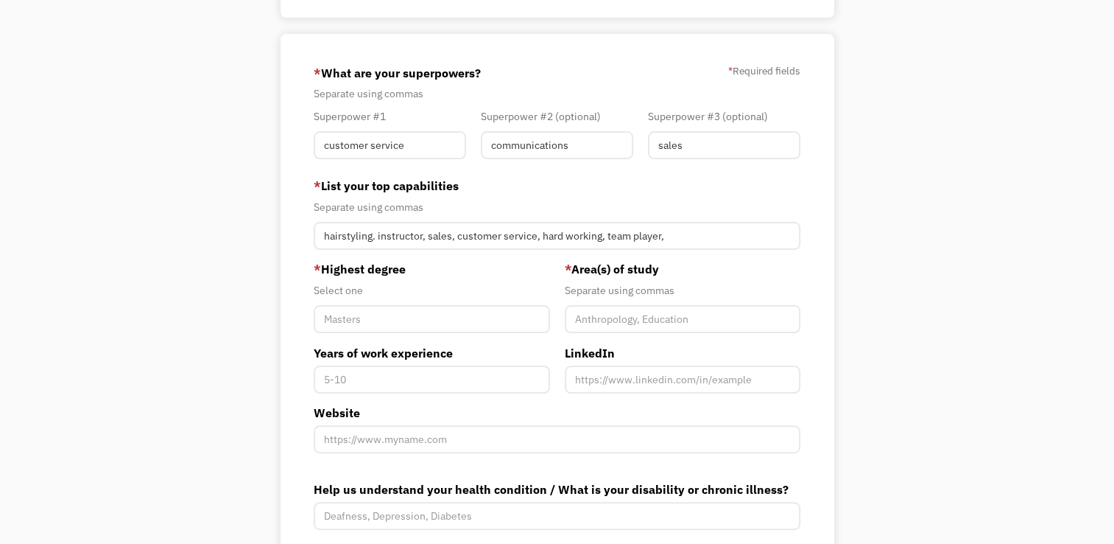
click at [415, 298] on div "Select one" at bounding box center [432, 290] width 236 height 18
click at [412, 328] on input "Member-You-Update" at bounding box center [432, 319] width 236 height 28
type input "d"
type input "College Diploma"
click at [678, 322] on input "Member-You-Update" at bounding box center [683, 319] width 236 height 28
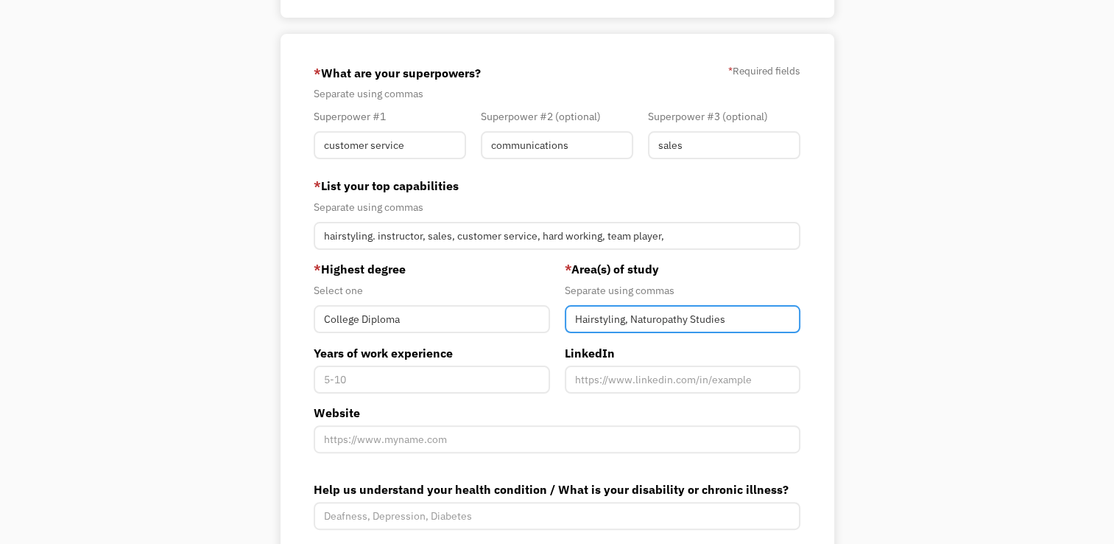
type input "Hairstyling, Naturopathy Studies"
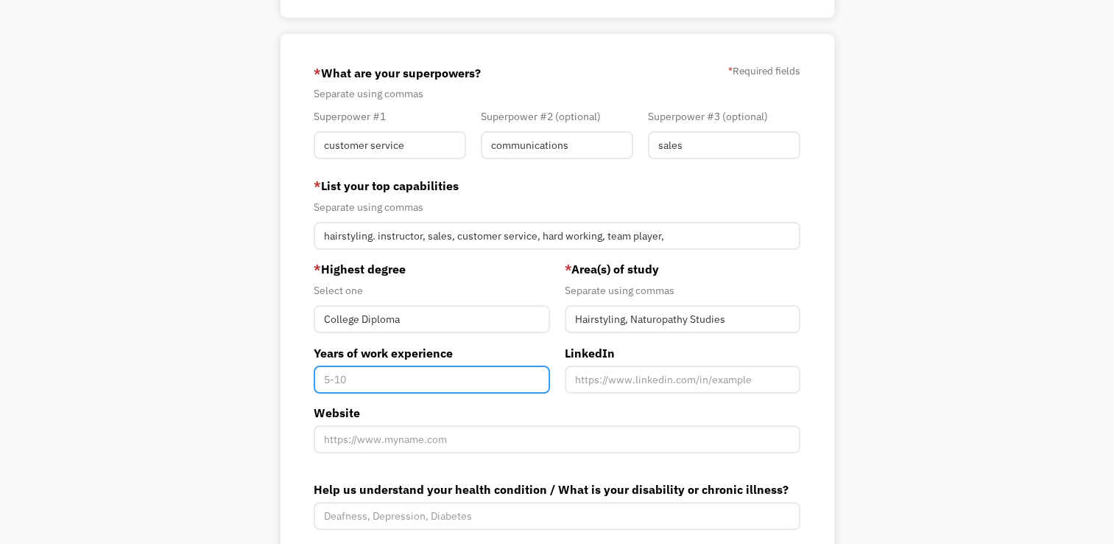
click at [460, 373] on input "Years of work experience" at bounding box center [432, 379] width 236 height 28
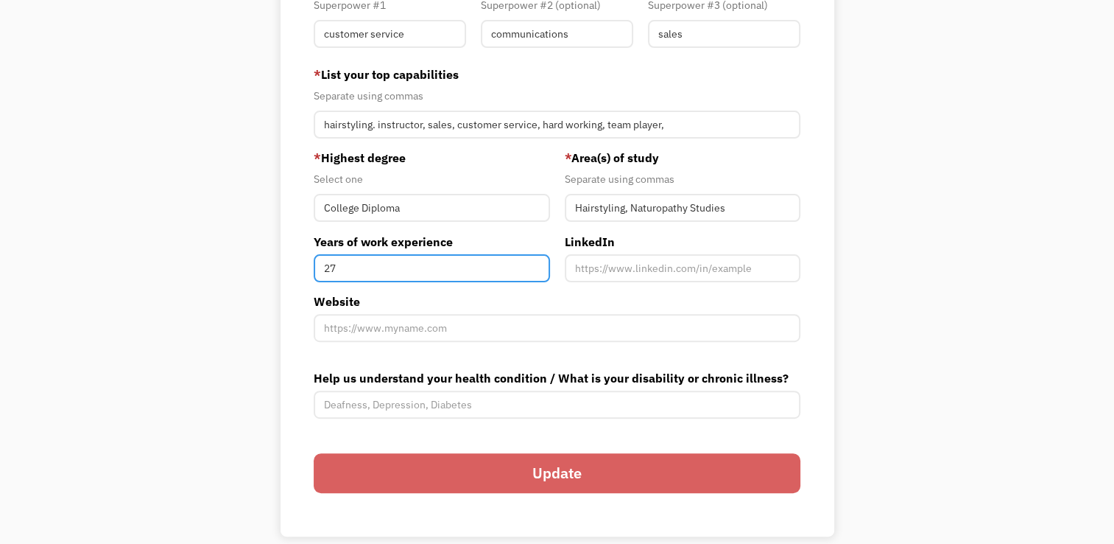
scroll to position [442, 0]
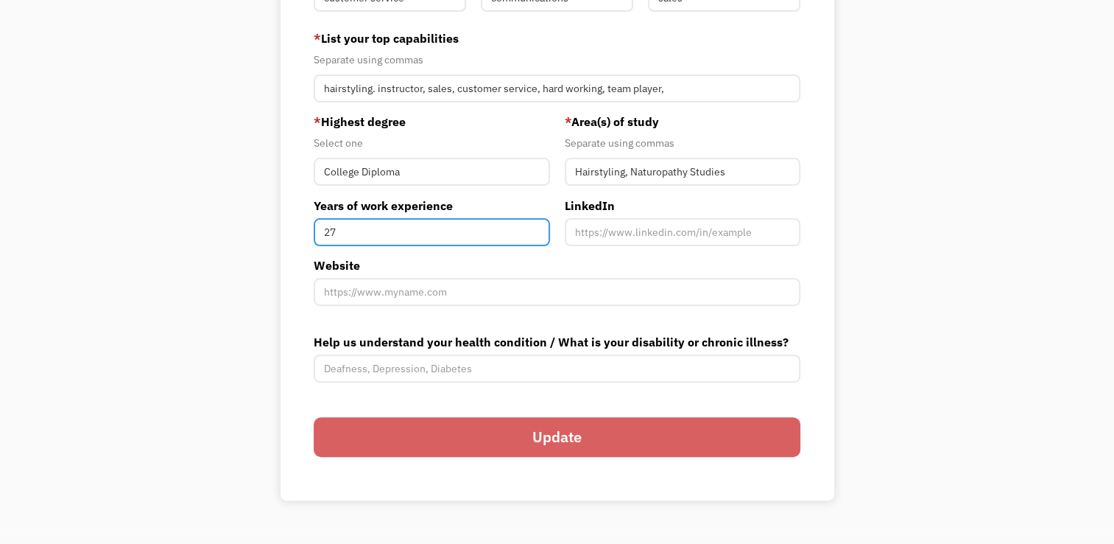
type input "27"
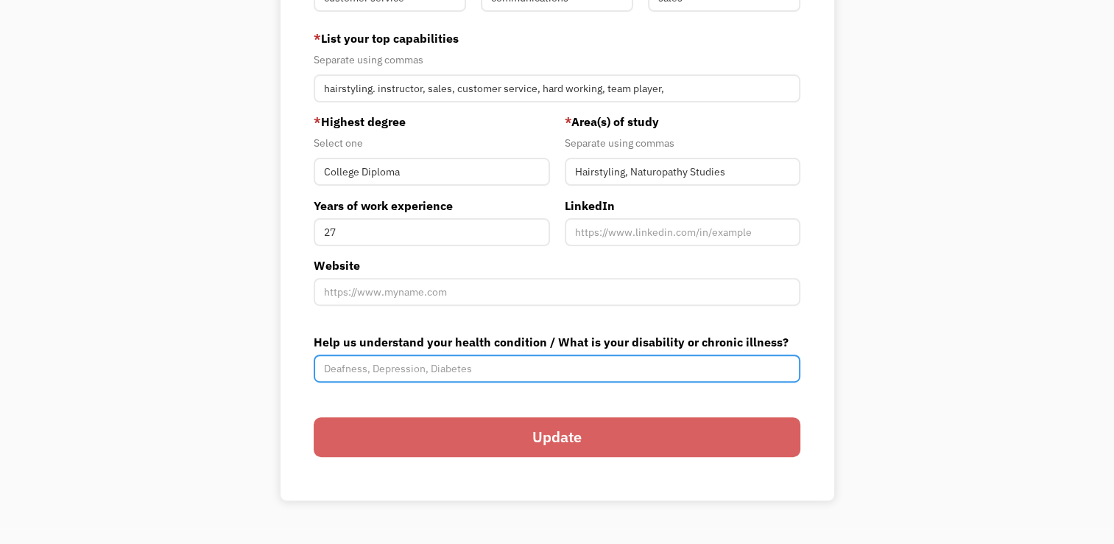
click at [442, 368] on input "Help us understand your health condition / What is your disability or chronic i…" at bounding box center [557, 368] width 487 height 28
type input "[MEDICAL_DATA], chronic fatigue and chronic headaches/migraines"
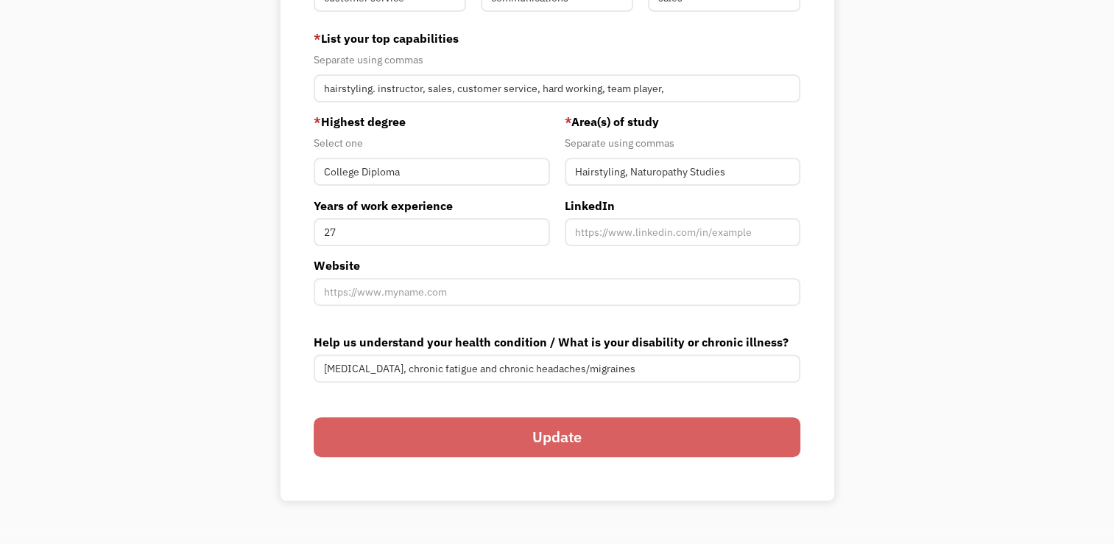
click at [583, 429] on input "Update" at bounding box center [557, 437] width 487 height 40
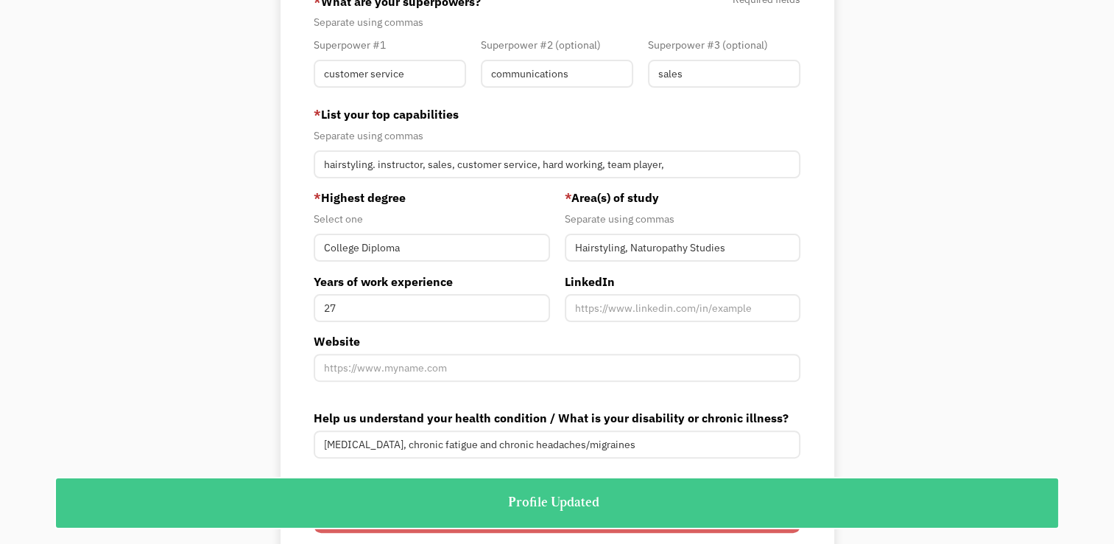
scroll to position [74, 0]
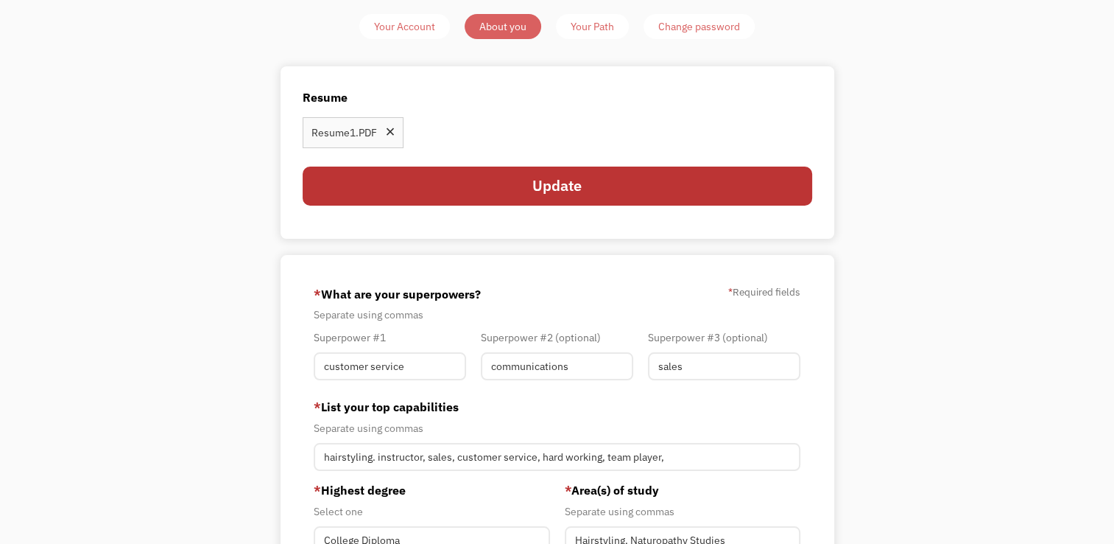
click at [605, 28] on div "Your Path" at bounding box center [592, 27] width 43 height 18
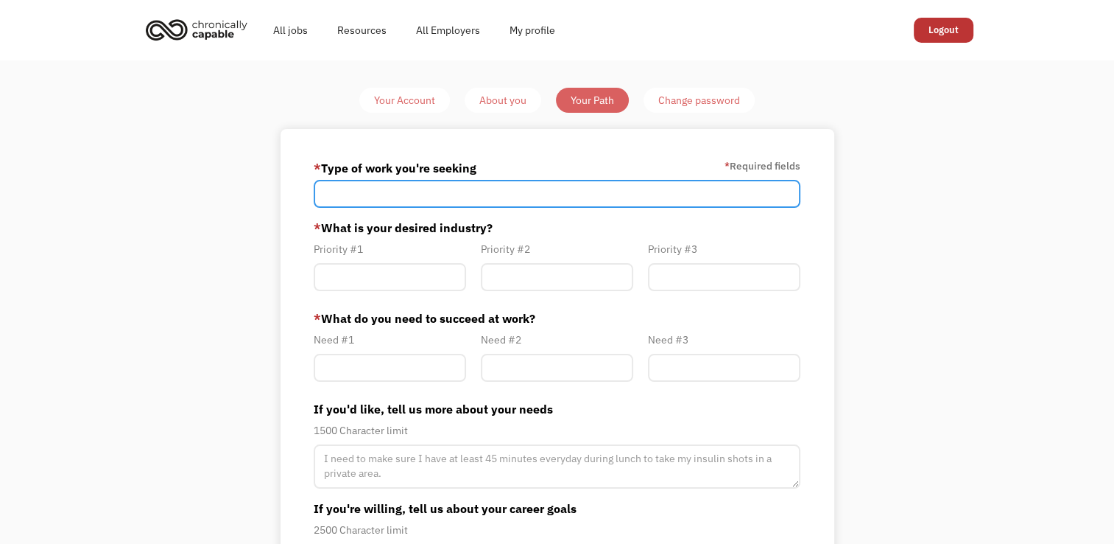
click at [450, 180] on input "Member-Path-Update" at bounding box center [557, 194] width 487 height 28
type input "customer service"
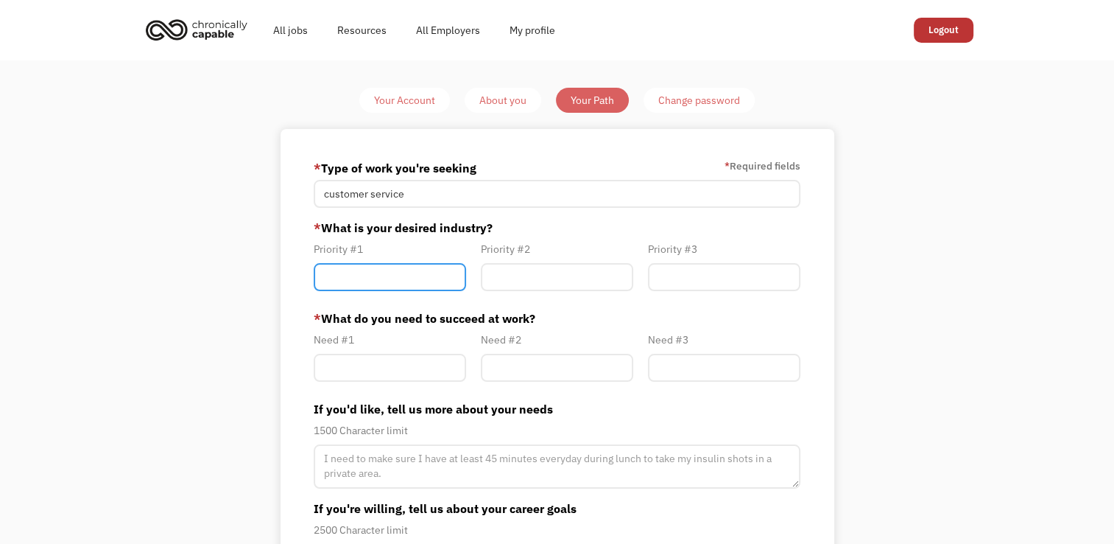
click at [422, 284] on input "Member-Path-Update" at bounding box center [390, 277] width 152 height 28
type input "beauty"
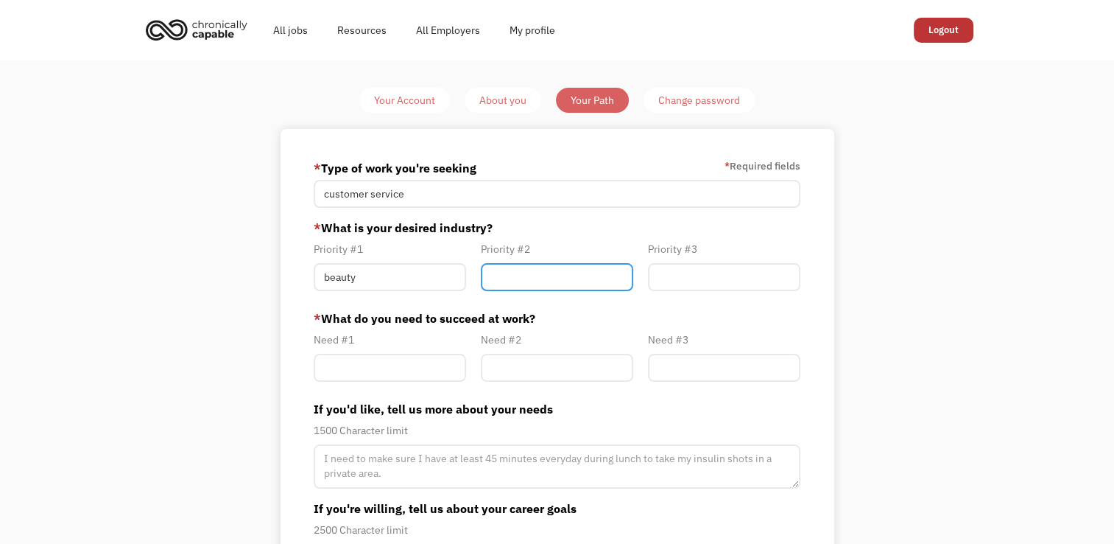
click at [498, 284] on input "Member-Path-Update" at bounding box center [557, 277] width 152 height 28
type input "hair"
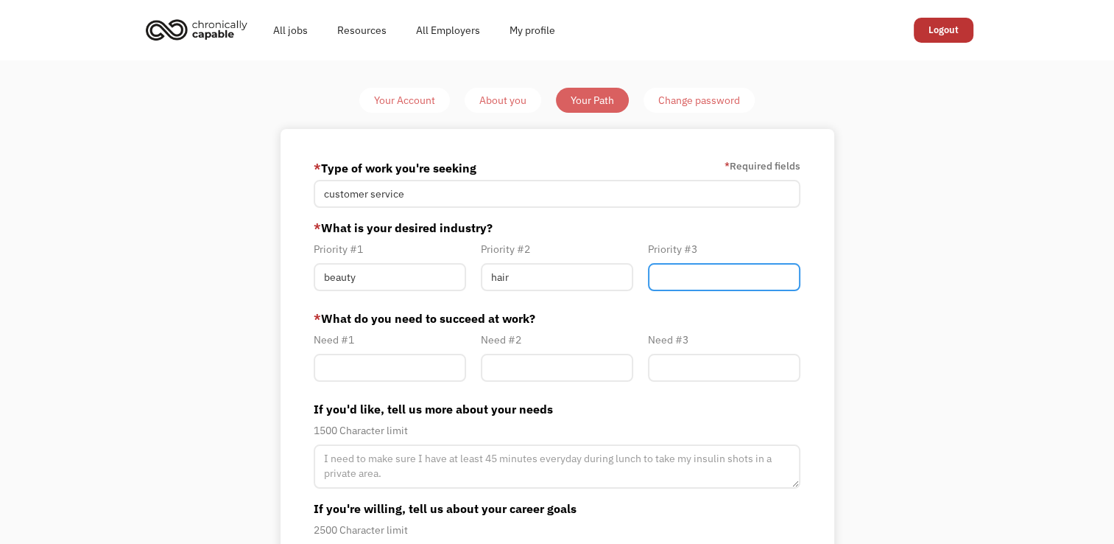
click at [670, 277] on input "Member-Path-Update" at bounding box center [724, 277] width 152 height 28
type input "health"
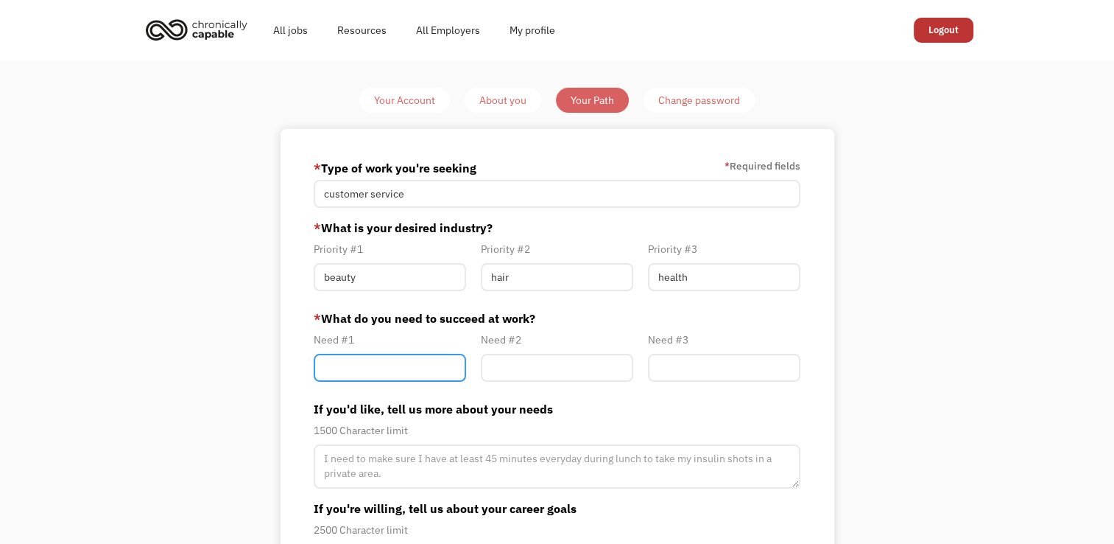
click at [404, 372] on input "Member-Path-Update" at bounding box center [390, 368] width 152 height 28
type input "c"
type input "flexible hours"
click at [595, 367] on input "Member-Path-Update" at bounding box center [557, 368] width 152 height 28
type input "remote"
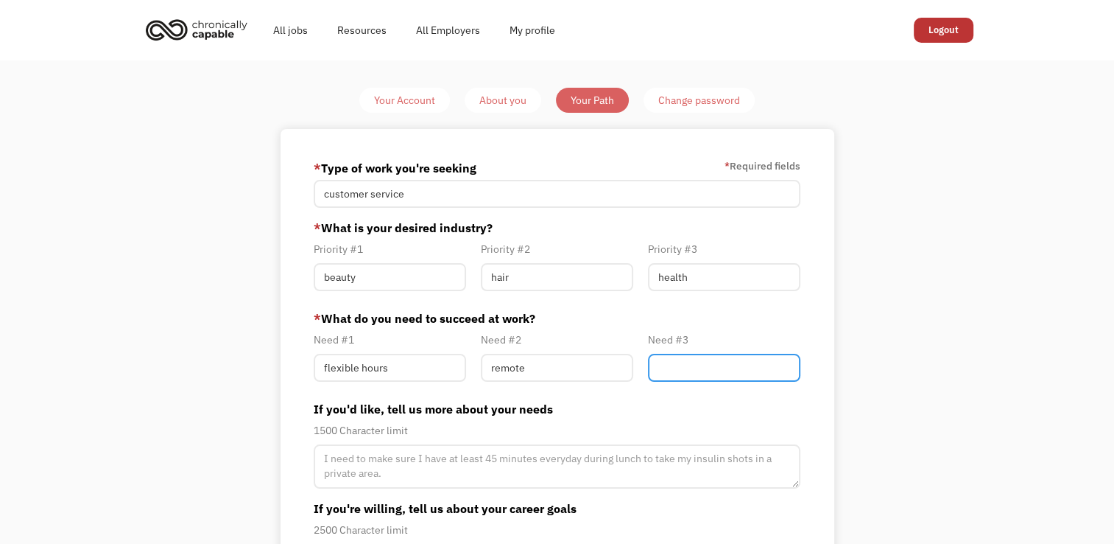
click at [678, 362] on input "Member-Path-Update" at bounding box center [724, 368] width 152 height 28
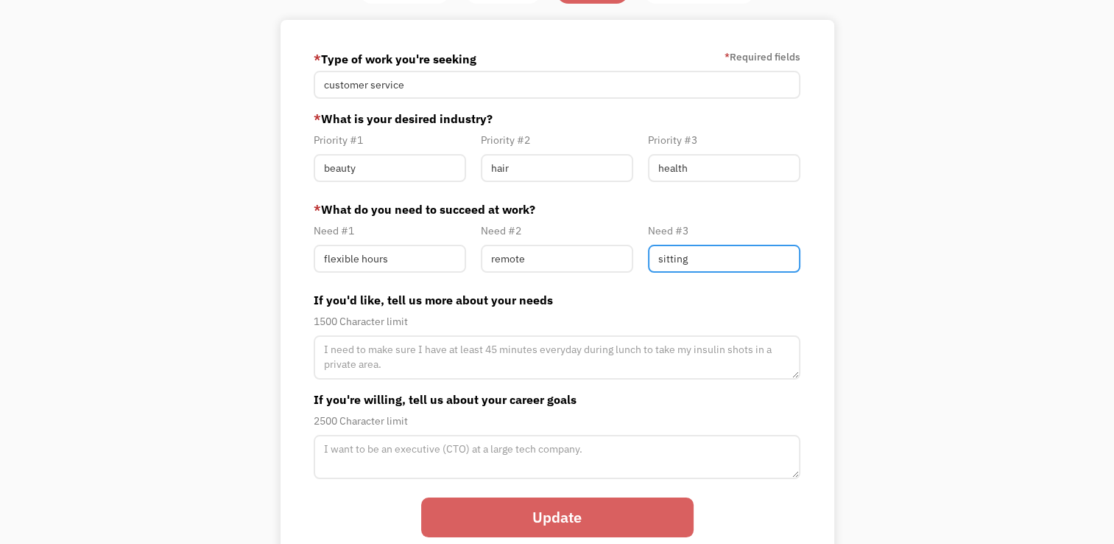
scroll to position [147, 0]
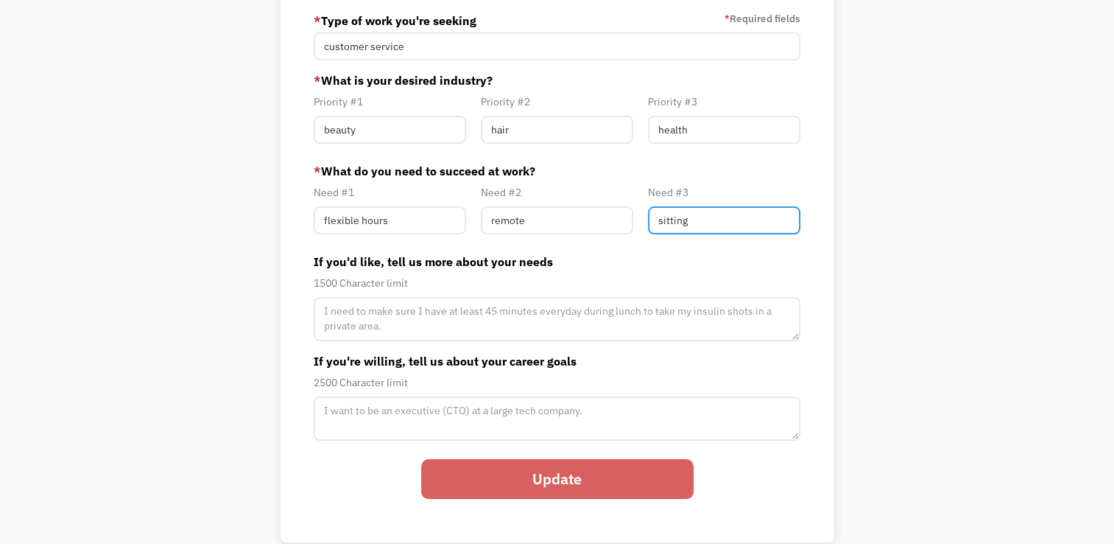
type input "sitting"
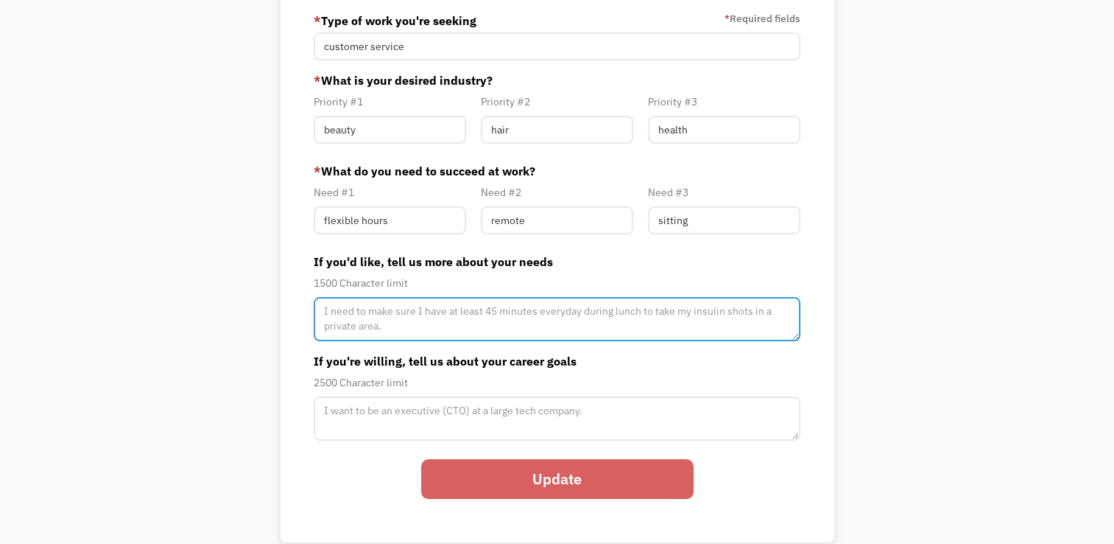
click at [616, 326] on textarea "Member-Path-Update" at bounding box center [557, 319] width 487 height 44
type textarea "I need to be able to sit for most of my shift. I need flexibility for unexpecte…"
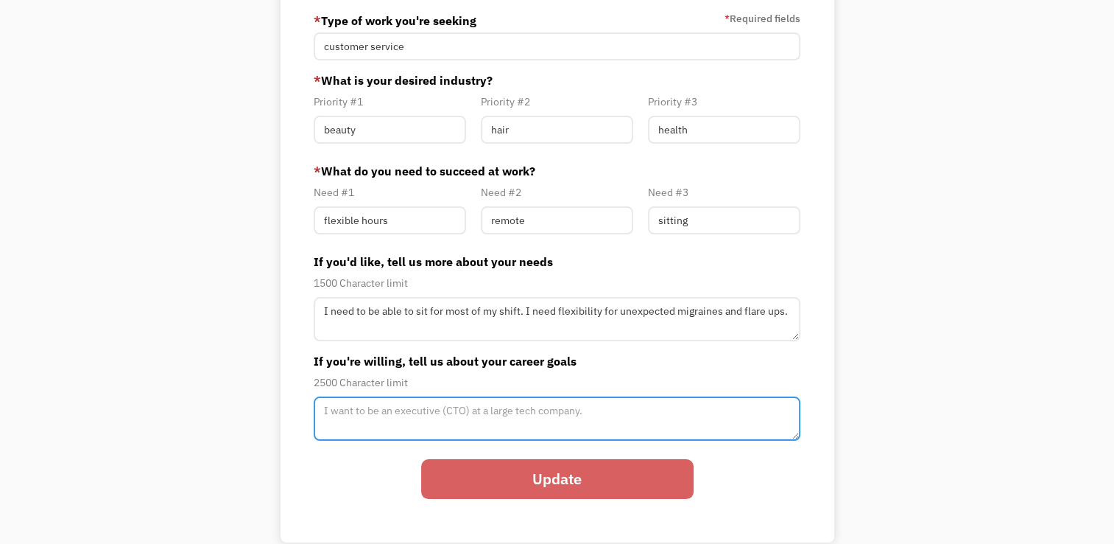
click at [550, 408] on textarea "Member-Path-Update" at bounding box center [557, 418] width 487 height 44
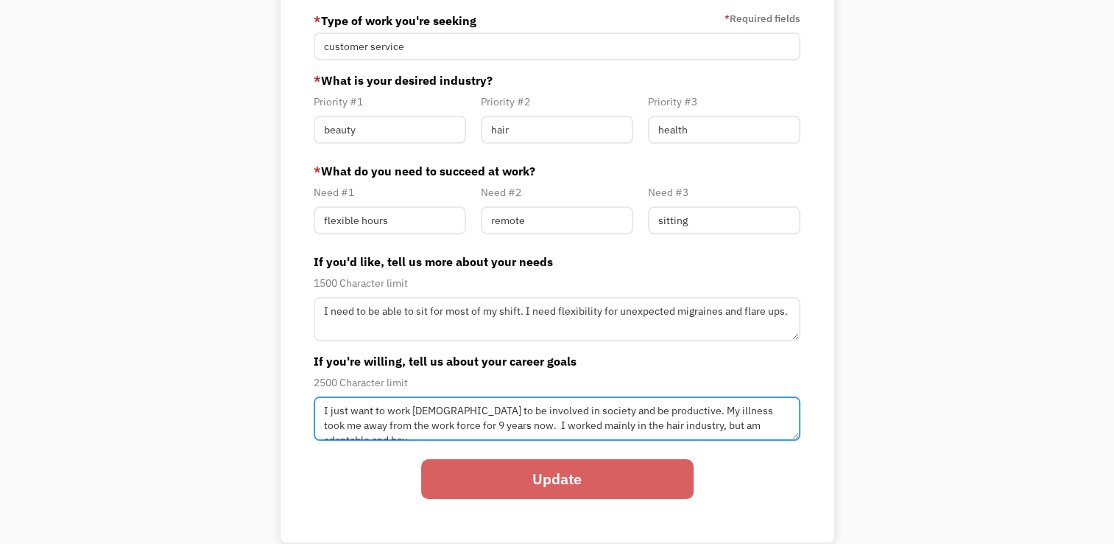
click at [788, 428] on textarea "I just want to work part time to be involved in society and be productive. My i…" at bounding box center [557, 418] width 487 height 44
click at [781, 426] on textarea "I just want to work part time to be involved in society and be productive. My i…" at bounding box center [556, 418] width 485 height 44
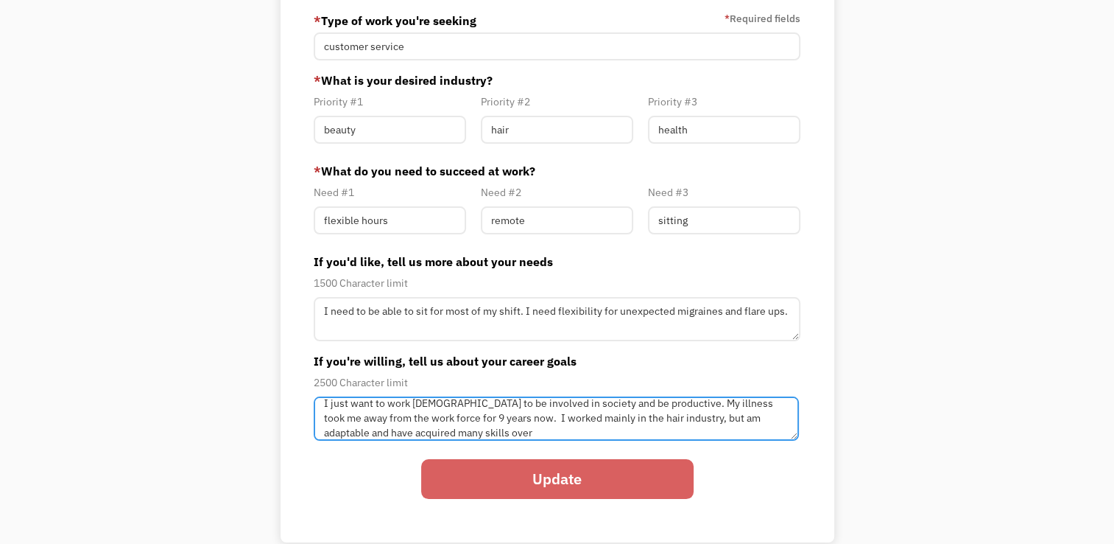
click at [549, 434] on textarea "I just want to work part time to be involved in society and be productive. My i…" at bounding box center [556, 418] width 485 height 44
type textarea "I just want to work part time to be involved in society and be productive. My i…"
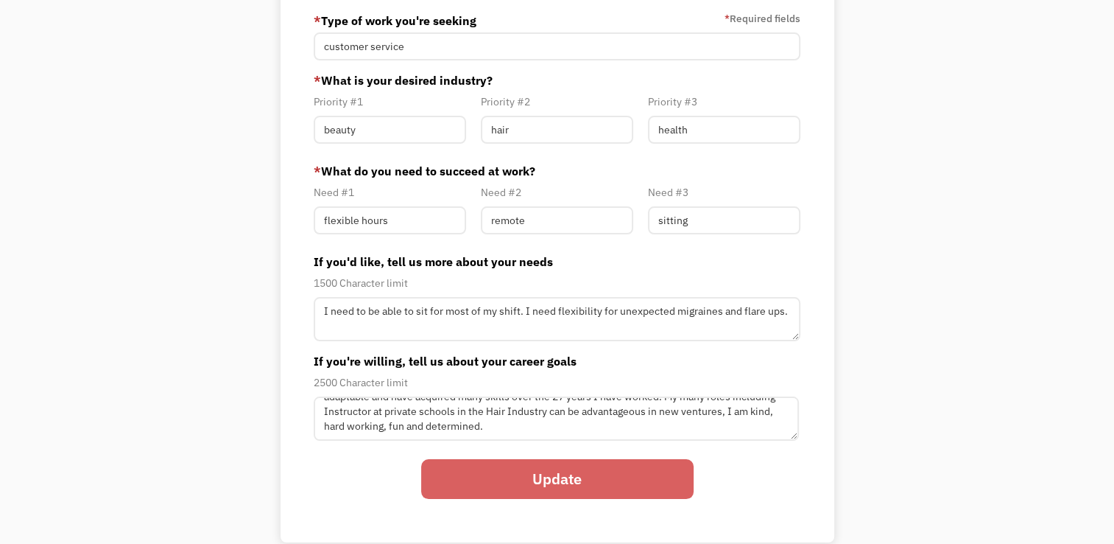
click at [611, 489] on input "Update" at bounding box center [557, 479] width 273 height 40
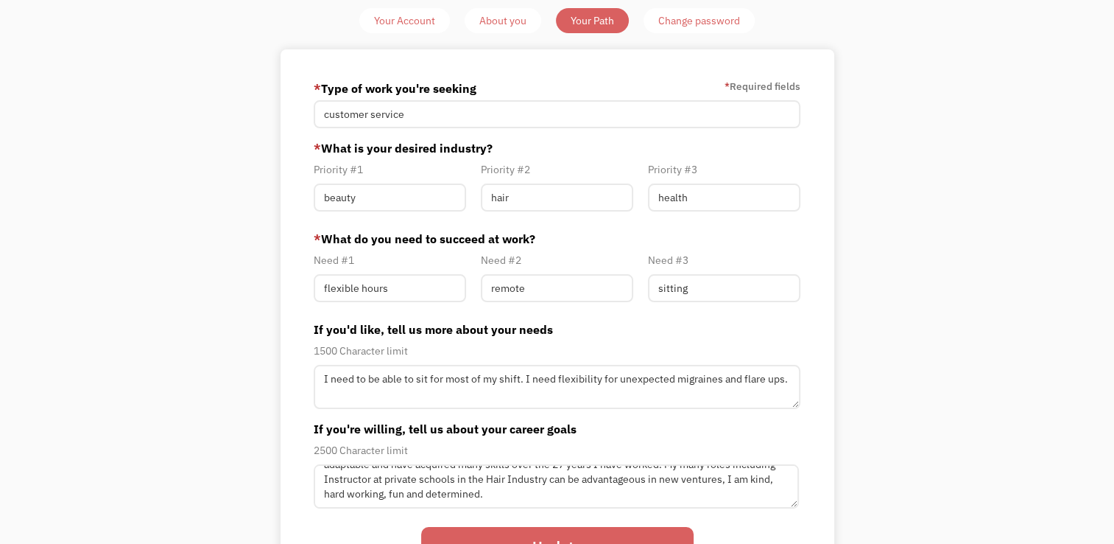
scroll to position [0, 0]
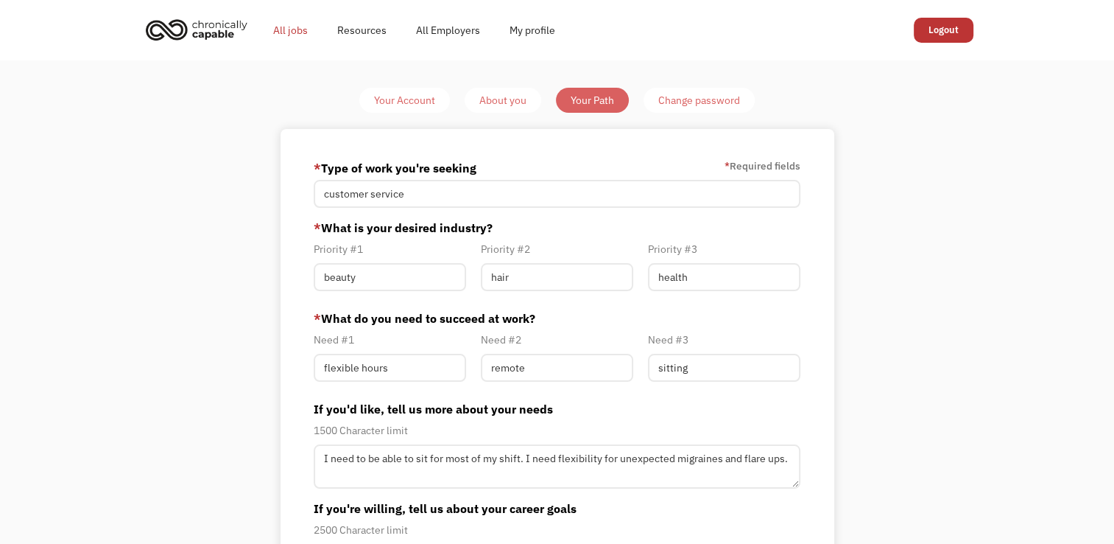
click at [301, 33] on link "All jobs" at bounding box center [291, 30] width 64 height 47
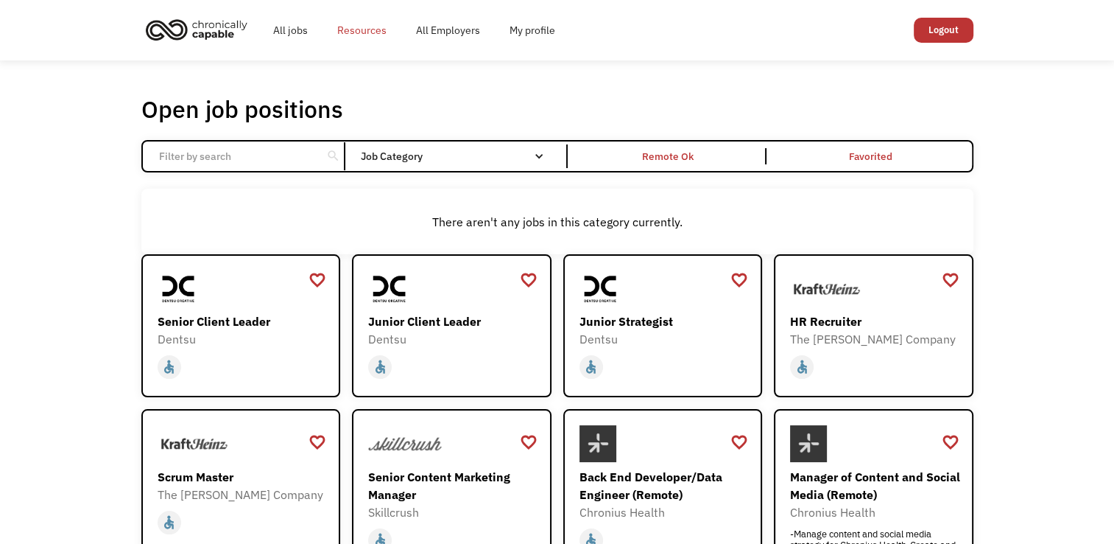
click at [378, 33] on link "Resources" at bounding box center [362, 30] width 79 height 47
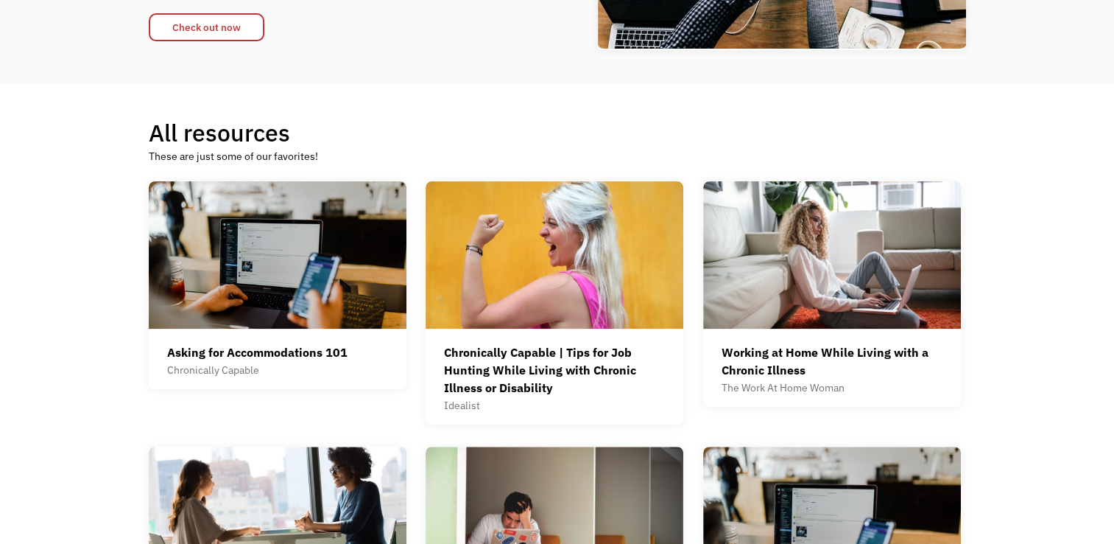
scroll to position [295, 0]
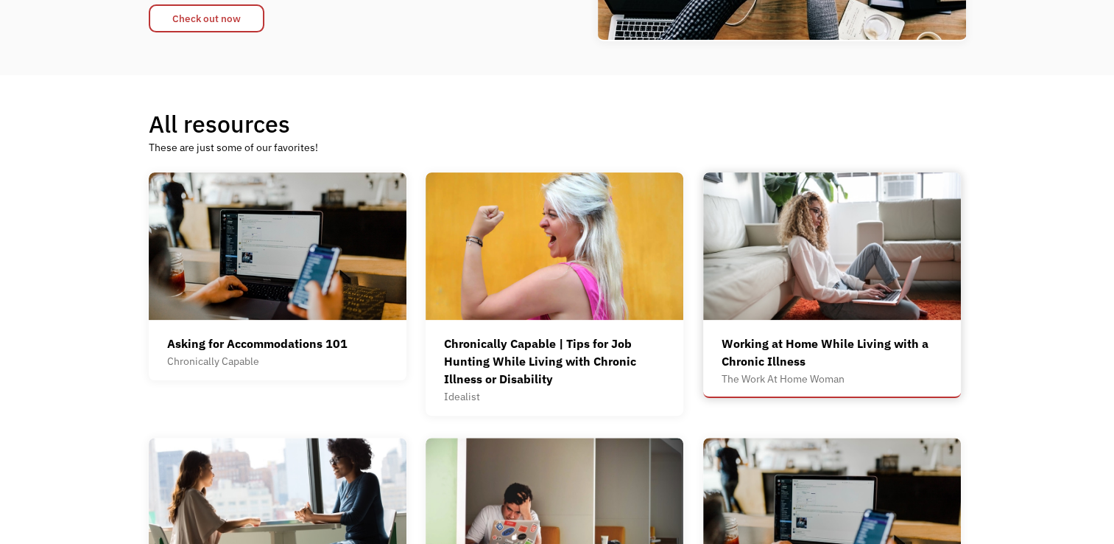
click at [775, 355] on div "Working at Home While Living with a Chronic Illness" at bounding box center [832, 351] width 221 height 35
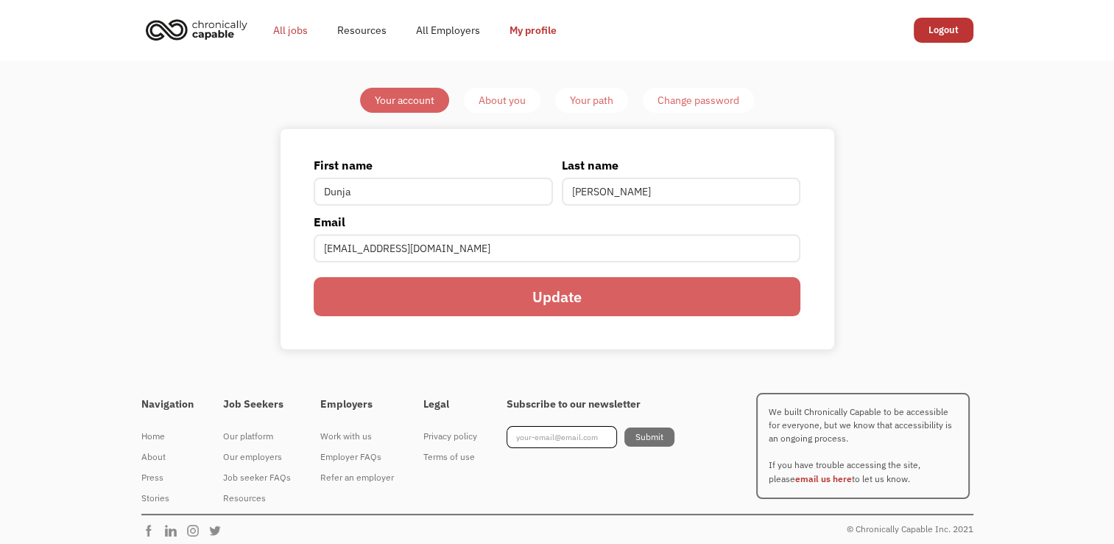
click at [285, 29] on link "All jobs" at bounding box center [291, 30] width 64 height 47
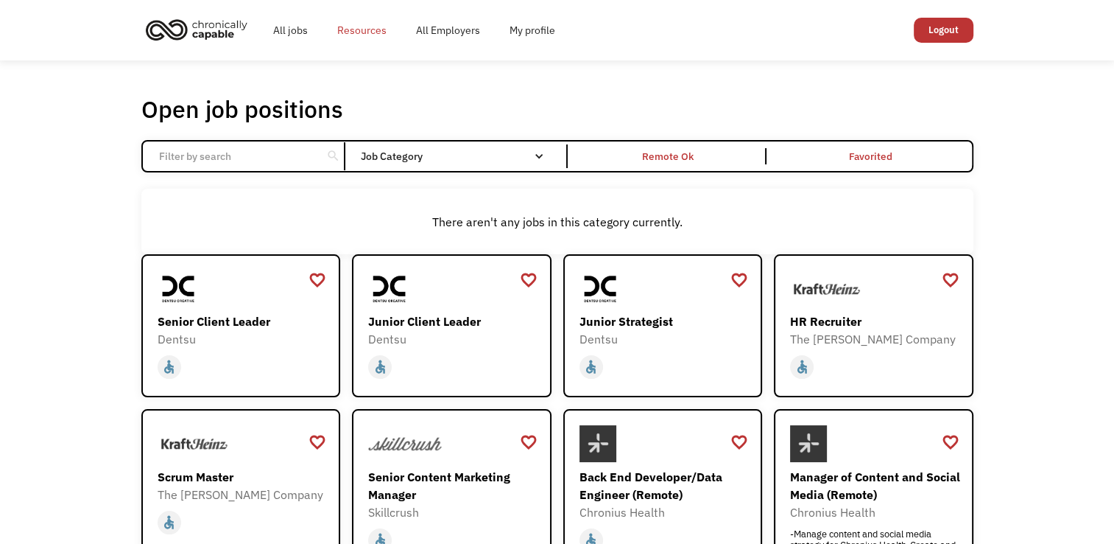
click at [351, 29] on link "Resources" at bounding box center [362, 30] width 79 height 47
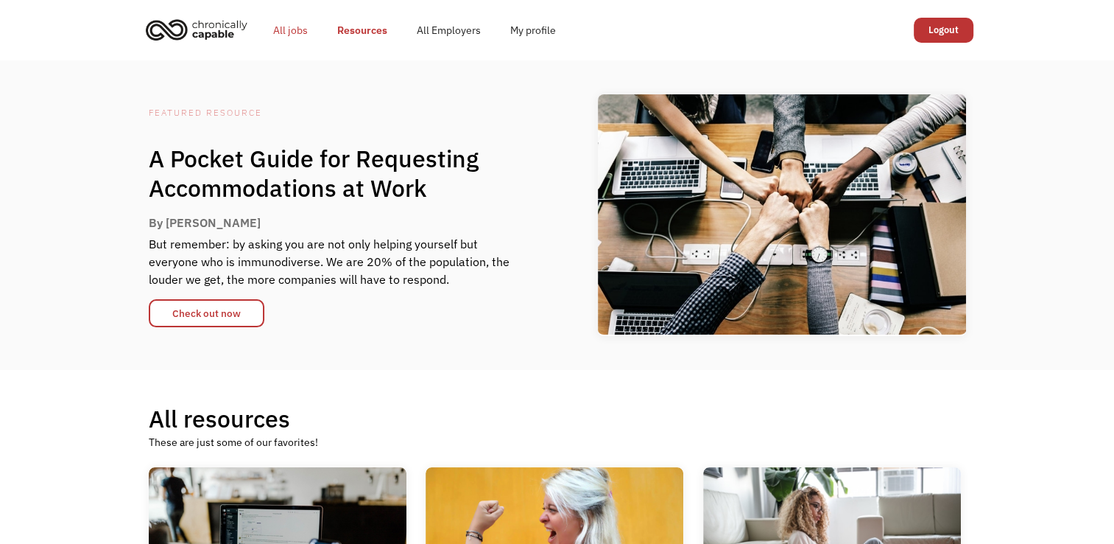
click at [293, 28] on link "All jobs" at bounding box center [291, 30] width 64 height 47
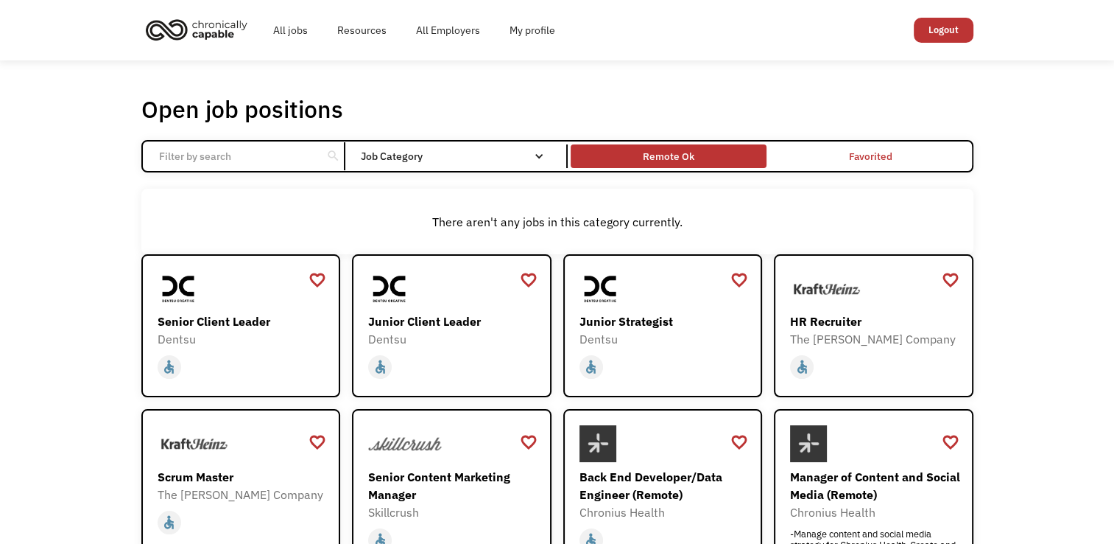
click at [658, 158] on div "Remote Ok" at bounding box center [669, 156] width 52 height 18
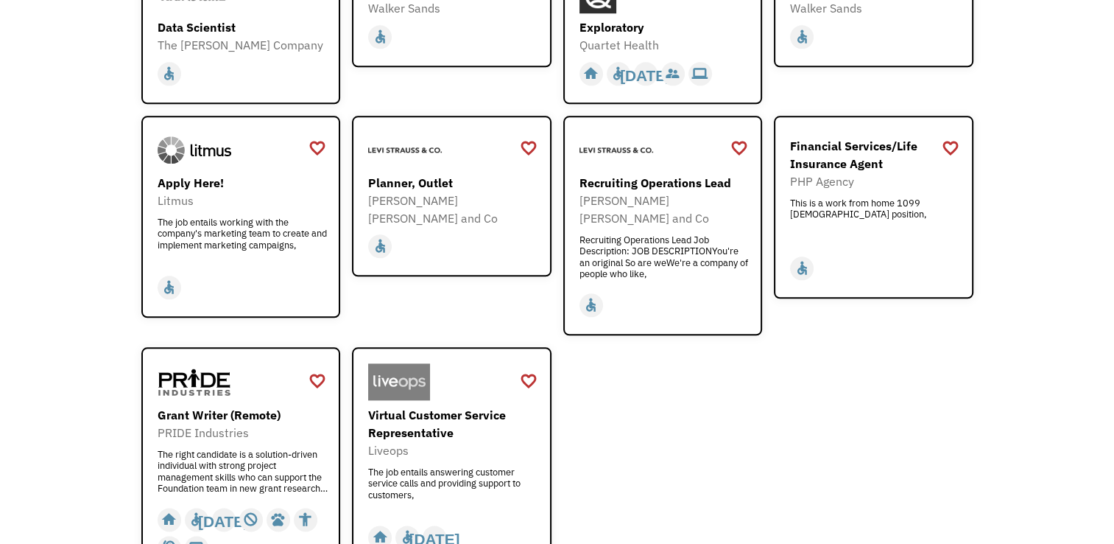
scroll to position [1694, 0]
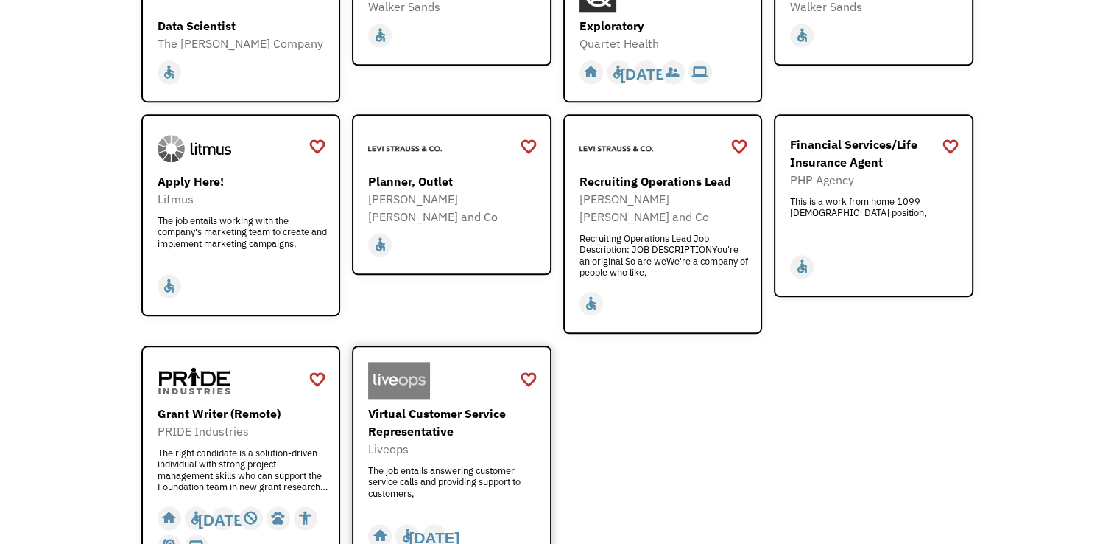
click at [407, 465] on div "The job entails answering customer service calls and providing support to custo…" at bounding box center [453, 487] width 171 height 44
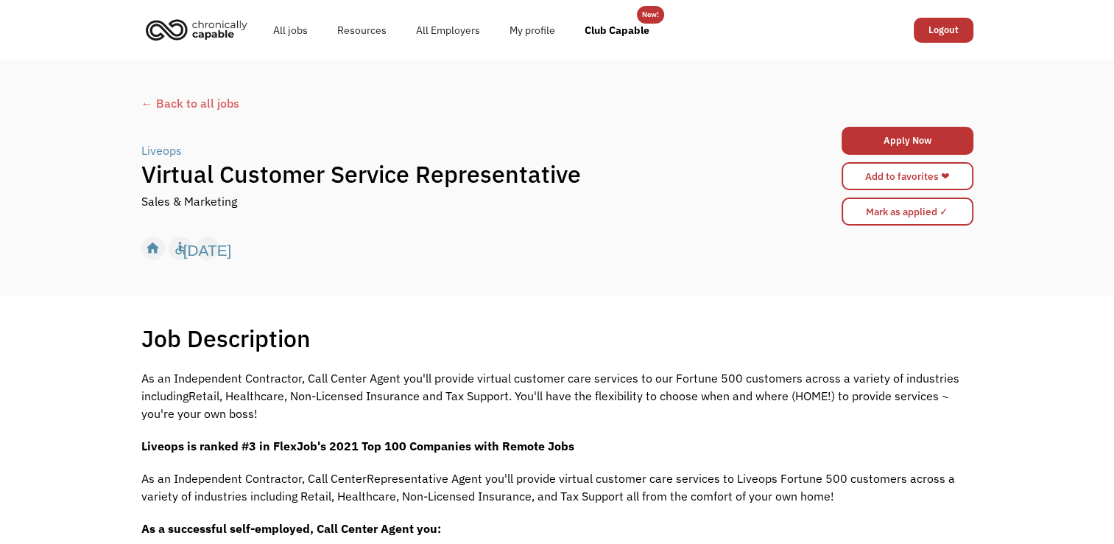
click at [216, 106] on div "← Back to all jobs" at bounding box center [557, 103] width 832 height 18
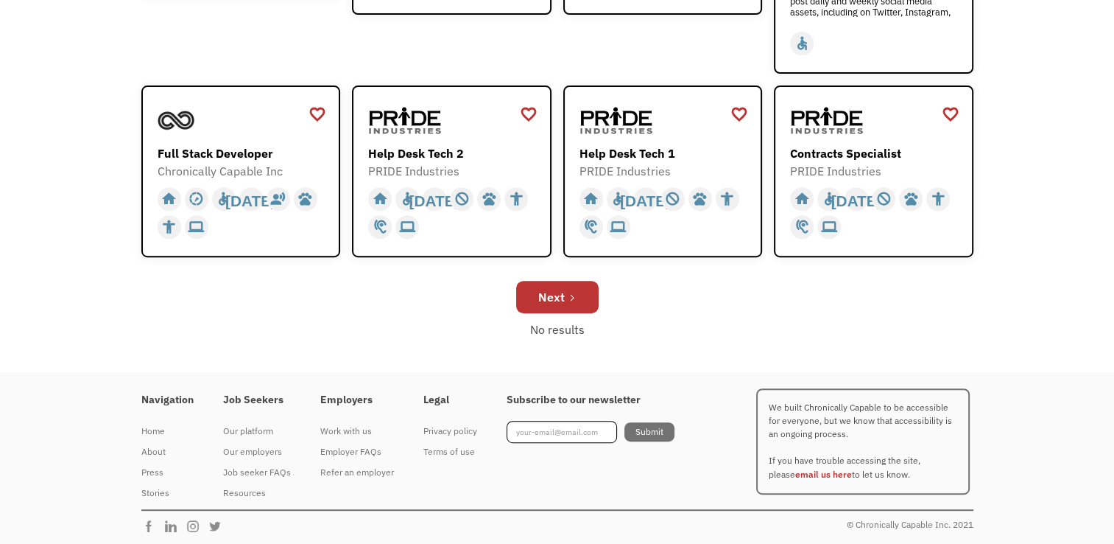
scroll to position [557, 0]
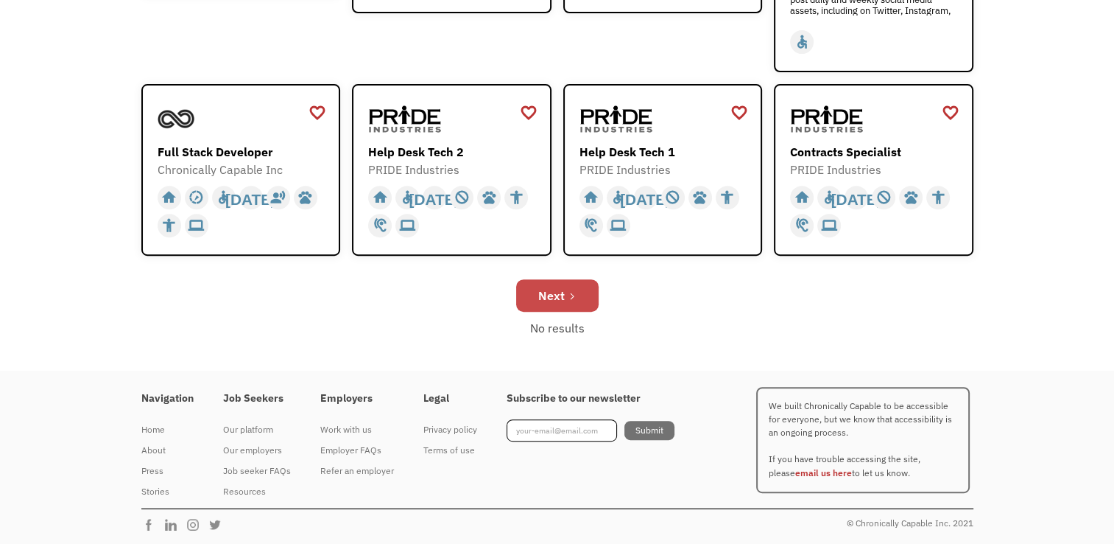
click at [552, 305] on link "Next" at bounding box center [557, 295] width 82 height 32
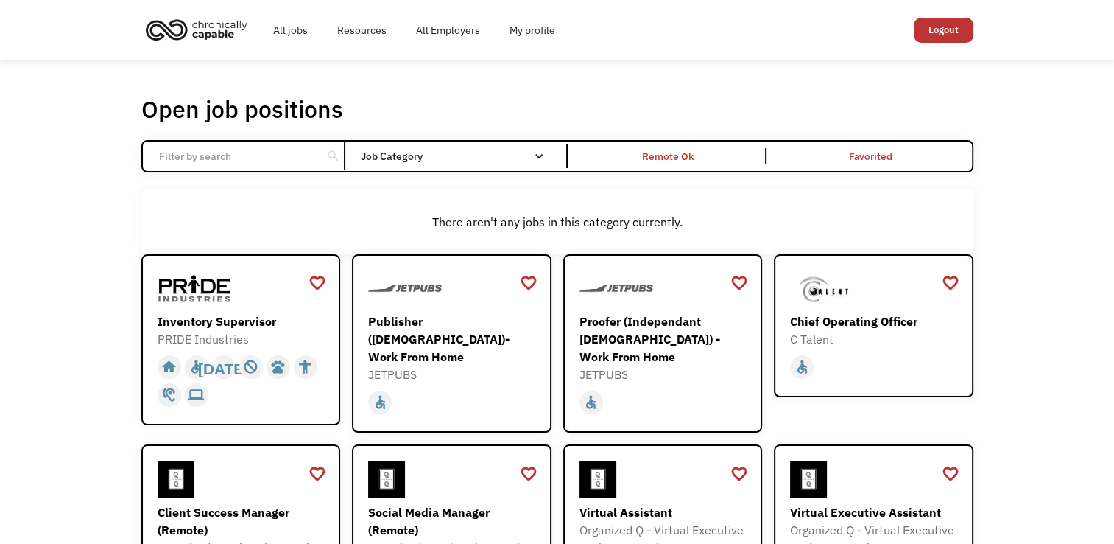
click at [287, 161] on input "Email Form" at bounding box center [232, 156] width 164 height 28
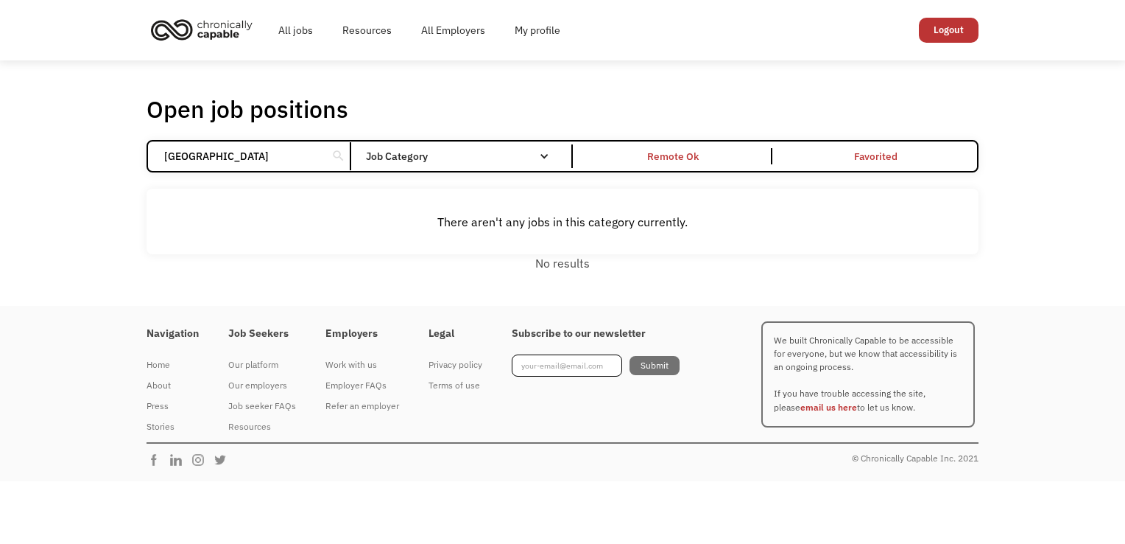
type input "ontario"
click input "Email Form" at bounding box center [0, 0] width 0 height 0
click at [952, 34] on link "Logout" at bounding box center [949, 30] width 60 height 25
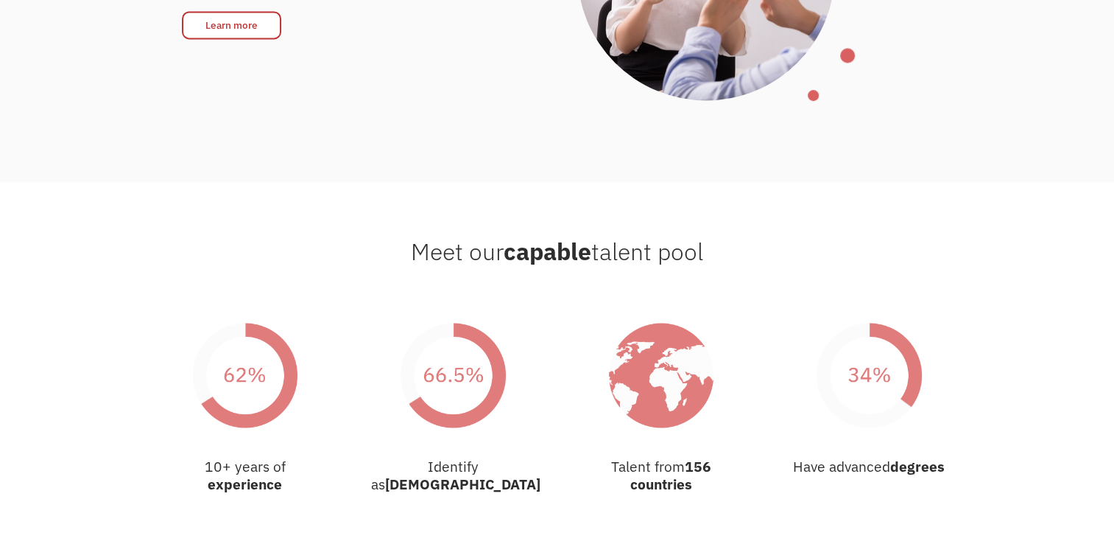
scroll to position [2357, 0]
